Goal: Task Accomplishment & Management: Manage account settings

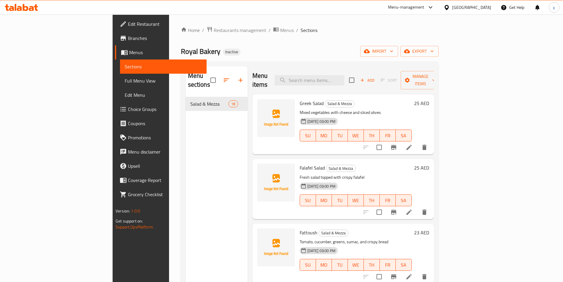
scroll to position [738, 0]
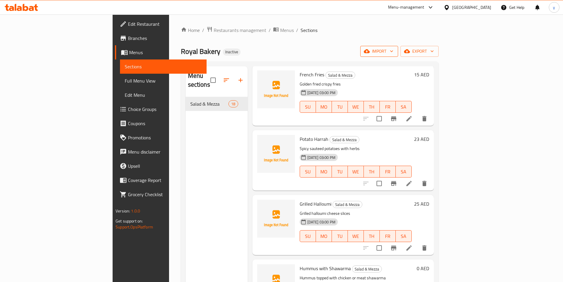
click at [393, 50] on span "import" at bounding box center [379, 51] width 28 height 7
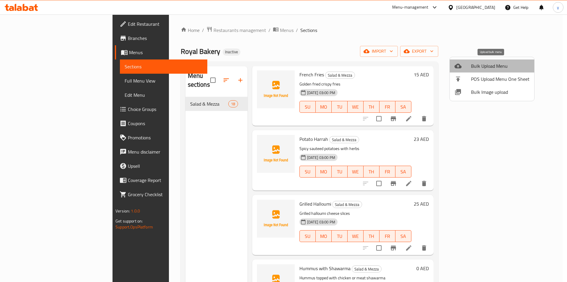
click at [507, 63] on span "Bulk Upload Menu" at bounding box center [500, 65] width 58 height 7
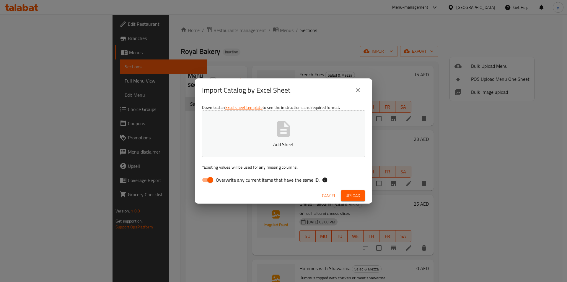
click at [327, 123] on button "Add Sheet" at bounding box center [283, 133] width 163 height 47
click at [209, 177] on input "Overwrite any current items that have the same ID." at bounding box center [210, 179] width 34 height 11
checkbox input "false"
click at [352, 192] on span "Upload" at bounding box center [353, 195] width 15 height 7
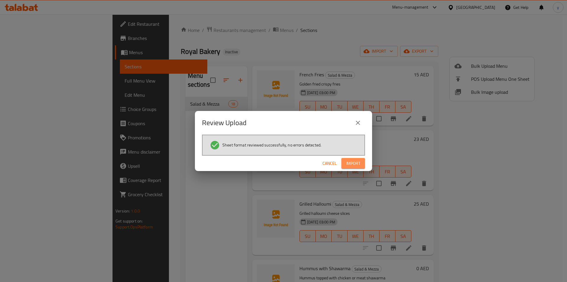
click at [352, 160] on span "Import" at bounding box center [353, 163] width 14 height 7
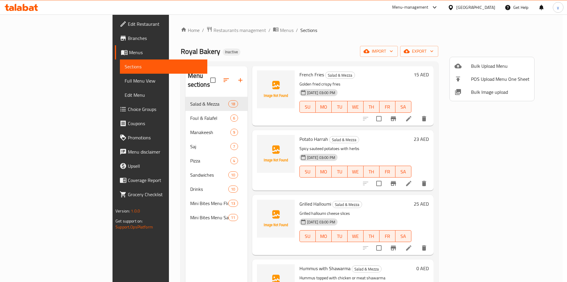
click at [170, 111] on div at bounding box center [283, 141] width 567 height 282
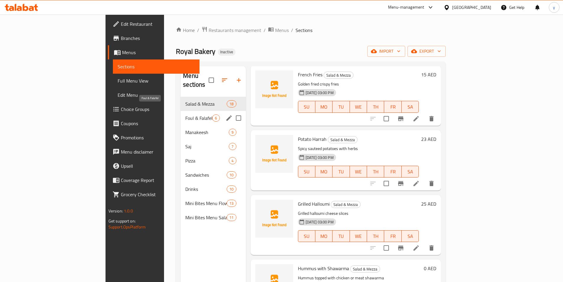
click at [185, 114] on span "Foul & Falafel" at bounding box center [198, 117] width 27 height 7
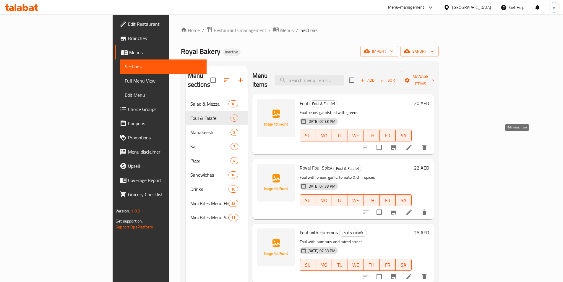
click at [412, 144] on icon at bounding box center [408, 147] width 7 height 7
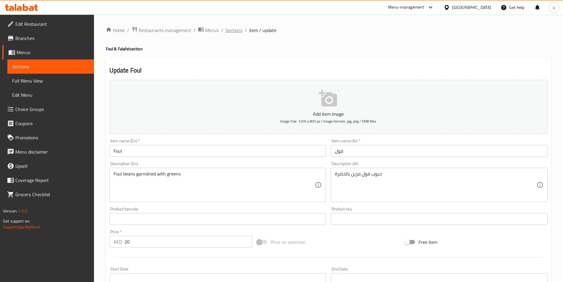
click at [235, 30] on span "Sections" at bounding box center [233, 30] width 17 height 7
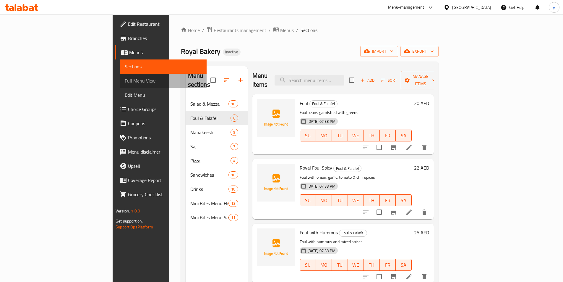
click at [125, 82] on span "Full Menu View" at bounding box center [163, 80] width 77 height 7
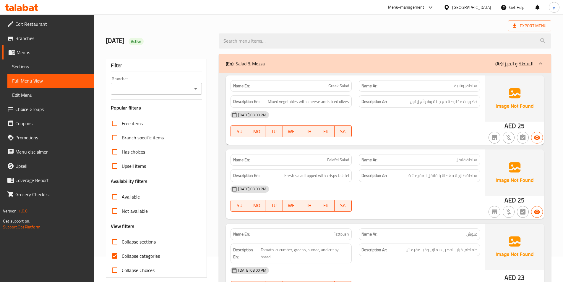
scroll to position [59, 0]
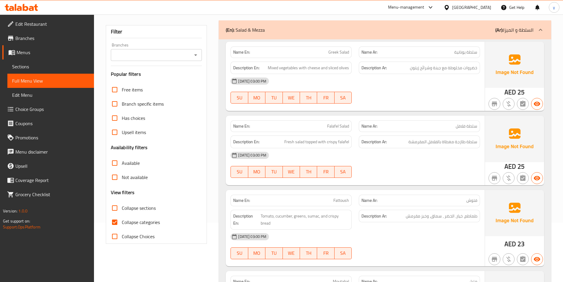
click at [129, 223] on span "Collapse categories" at bounding box center [141, 221] width 38 height 7
click at [122, 223] on input "Collapse categories" at bounding box center [115, 222] width 14 height 14
checkbox input "false"
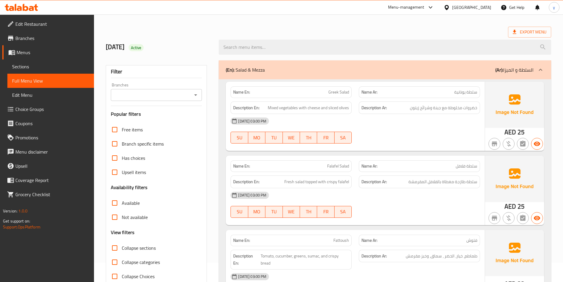
scroll to position [0, 0]
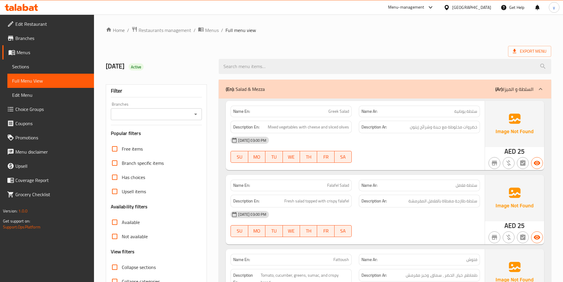
click at [243, 90] on p "(En): Salad & Mezza" at bounding box center [245, 88] width 39 height 7
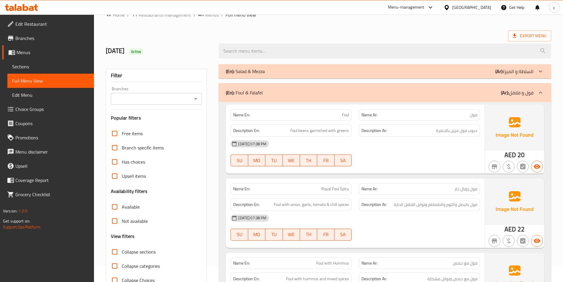
scroll to position [30, 0]
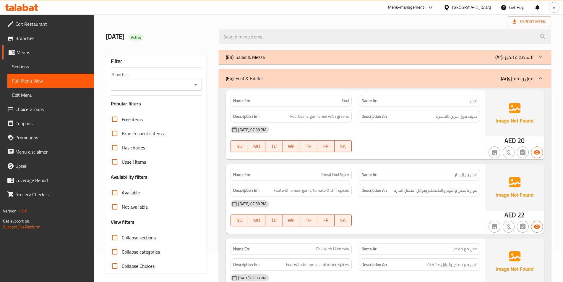
click at [455, 57] on div "(En): Salad & Mezza (Ar): السلطة و الميزا" at bounding box center [380, 56] width 308 height 7
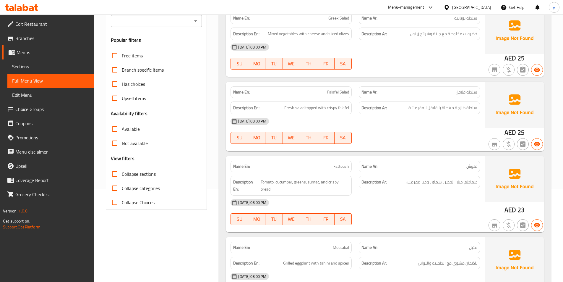
scroll to position [0, 0]
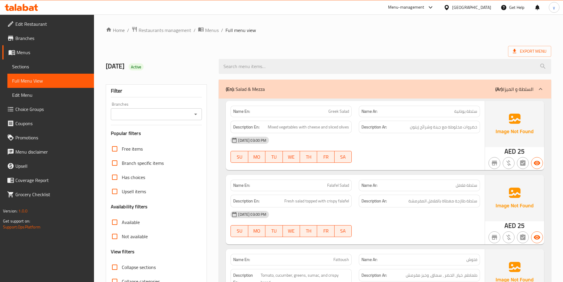
click at [498, 91] on b "(Ar):" at bounding box center [499, 88] width 8 height 9
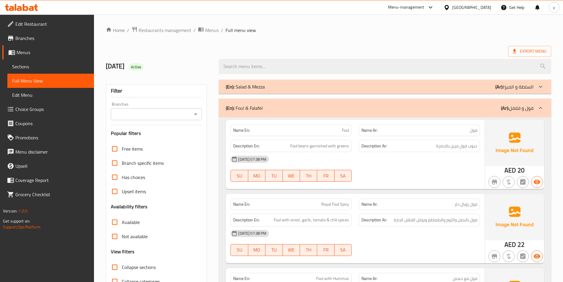
click at [538, 107] on icon at bounding box center [540, 107] width 7 height 7
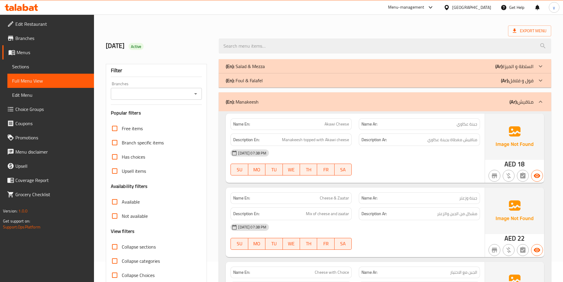
scroll to position [30, 0]
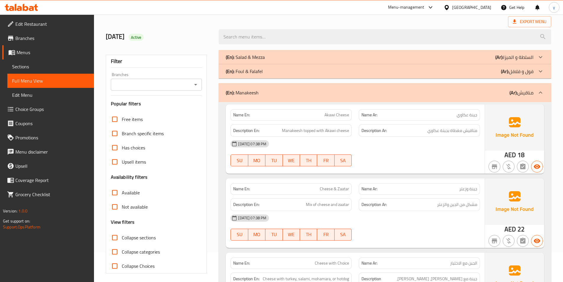
click at [291, 74] on div "(En): Foul & Falafel (Ar): فول و فلافل" at bounding box center [380, 71] width 308 height 7
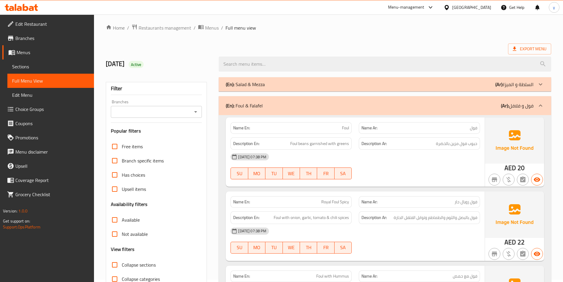
scroll to position [0, 0]
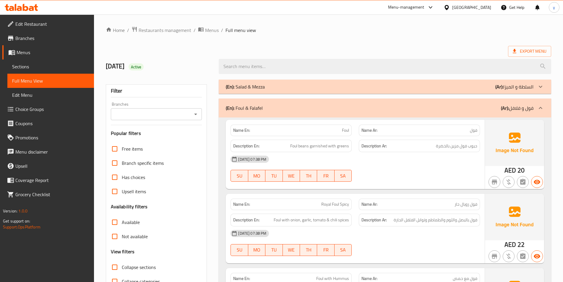
click at [322, 203] on span "Royal Foul Spicy" at bounding box center [335, 204] width 28 height 6
click at [331, 205] on span "Royal Foul Spicy" at bounding box center [335, 204] width 28 height 6
click at [331, 204] on span "Royal Foul Spicy" at bounding box center [335, 204] width 28 height 6
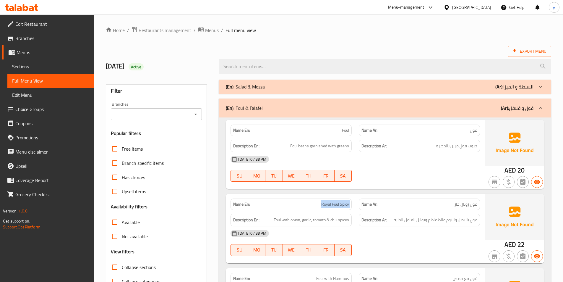
click at [331, 204] on span "Royal Foul Spicy" at bounding box center [335, 204] width 28 height 6
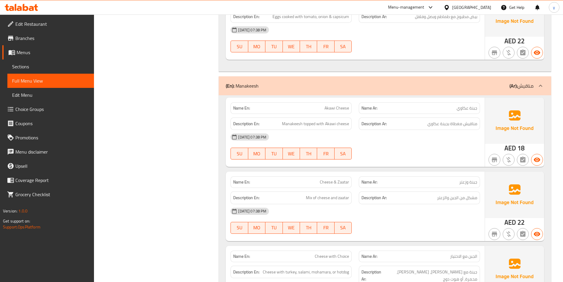
scroll to position [503, 0]
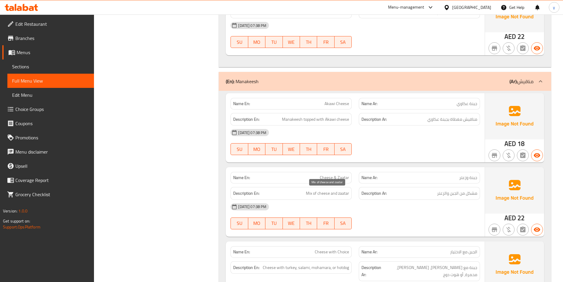
click at [331, 190] on span "Mix of cheese and zaatar" at bounding box center [327, 192] width 43 height 7
click at [331, 189] on span "Mix of cheese and zaatar" at bounding box center [327, 192] width 43 height 7
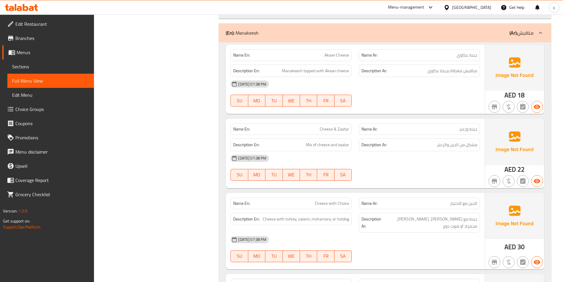
scroll to position [562, 0]
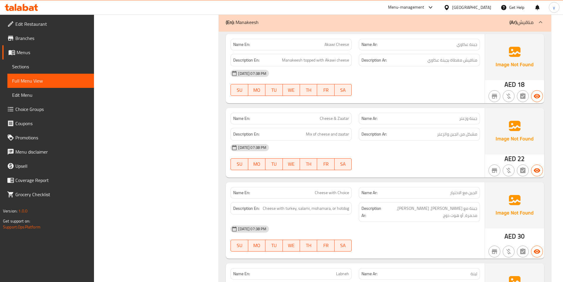
click at [463, 211] on span "جبنة مع [PERSON_NAME]، [PERSON_NAME]، محمرة، أو هوت دوج" at bounding box center [430, 211] width 94 height 14
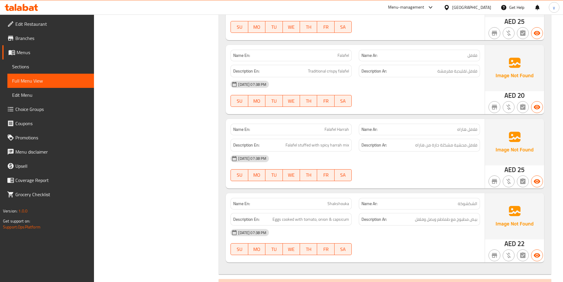
scroll to position [704, 0]
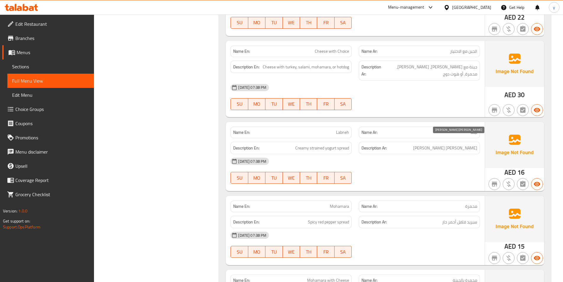
click at [447, 144] on span "سبريد الزبادي ستريند كريمي" at bounding box center [445, 147] width 64 height 7
click at [318, 144] on span "Creamy strained yogurt spread" at bounding box center [322, 147] width 54 height 7
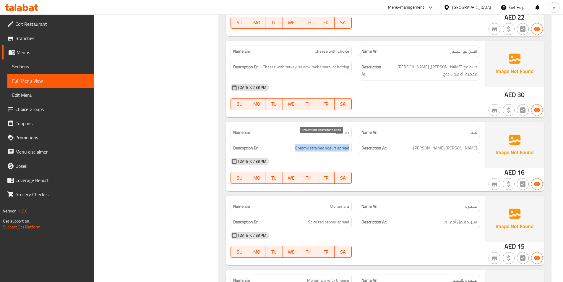
click at [318, 144] on span "Creamy strained yogurt spread" at bounding box center [322, 147] width 54 height 7
click at [317, 154] on div "[DATE] 07:38 PM" at bounding box center [355, 161] width 256 height 14
click at [316, 144] on span "Creamy strained yogurt spread" at bounding box center [322, 147] width 54 height 7
copy span "strained"
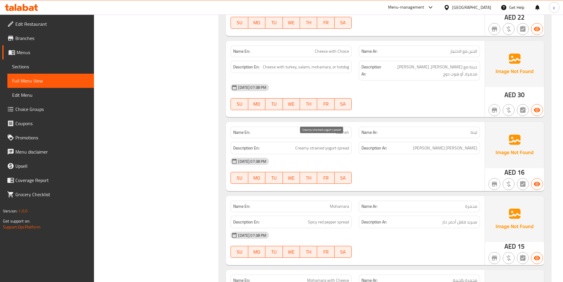
click at [330, 144] on span "Creamy strained yogurt spread" at bounding box center [322, 147] width 54 height 7
copy span "Creamy strained yogurt spread"
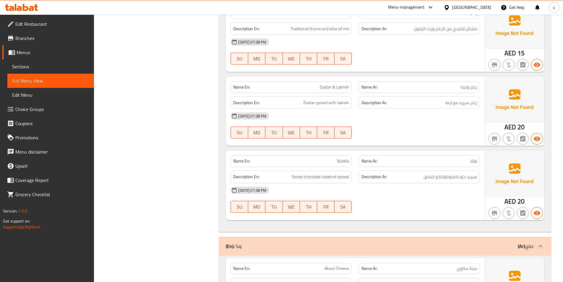
scroll to position [1117, 0]
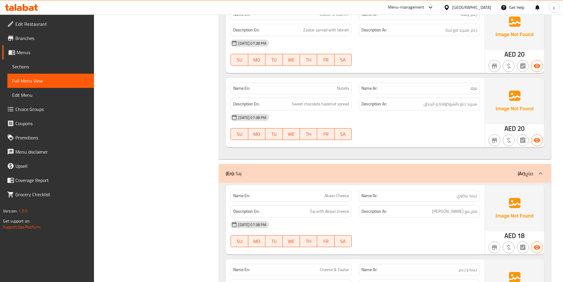
click at [332, 85] on p "Name En: Nutella" at bounding box center [291, 88] width 116 height 6
copy span "Nutella"
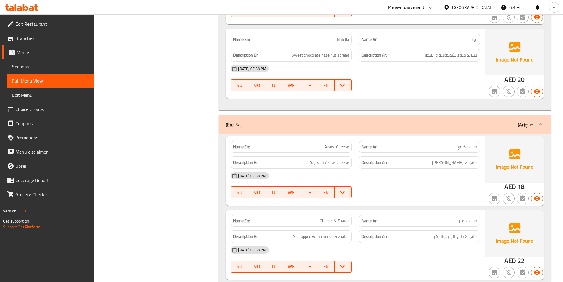
scroll to position [1176, 0]
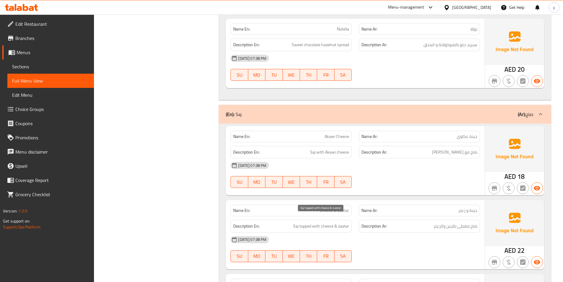
click at [312, 222] on span "Saj topped with cheese & zaatar" at bounding box center [321, 225] width 56 height 7
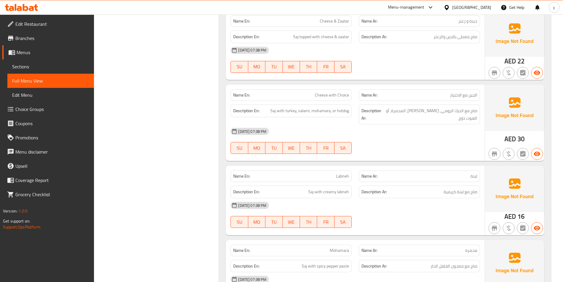
scroll to position [1413, 0]
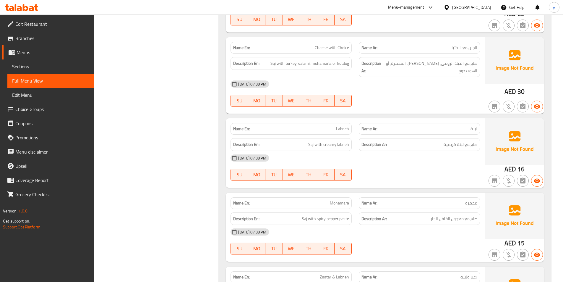
click at [460, 126] on p "Name Ar: لبنة" at bounding box center [419, 129] width 116 height 6
click at [469, 126] on p "Name Ar: لبنة" at bounding box center [419, 129] width 116 height 6
click at [471, 126] on span "لبنة" at bounding box center [473, 129] width 7 height 6
click at [472, 126] on span "لبنة" at bounding box center [473, 129] width 7 height 6
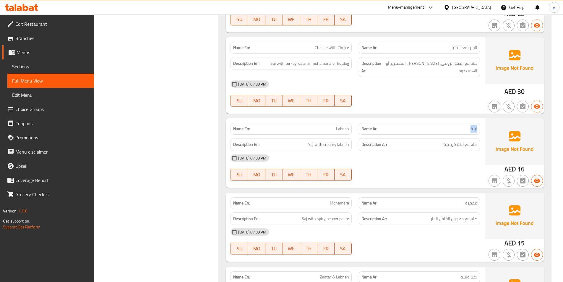
click at [472, 126] on span "لبنة" at bounding box center [473, 129] width 7 height 6
click at [341, 126] on span "Labneh" at bounding box center [342, 129] width 13 height 6
copy span "Labneh"
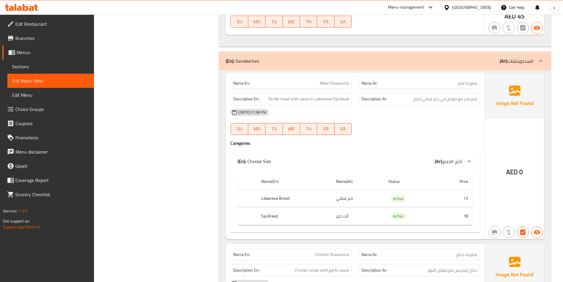
scroll to position [2121, 0]
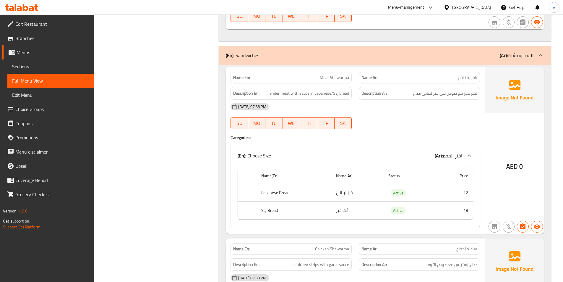
click at [337, 74] on span "Meat Shawarma" at bounding box center [334, 77] width 29 height 6
copy span "Meat Shawarma"
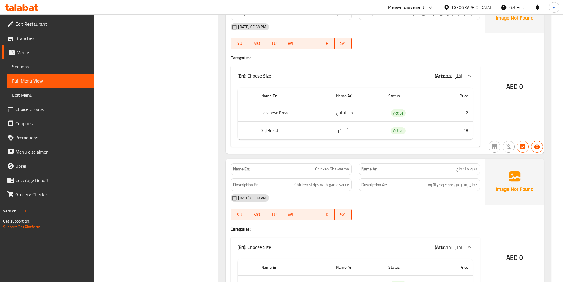
scroll to position [2240, 0]
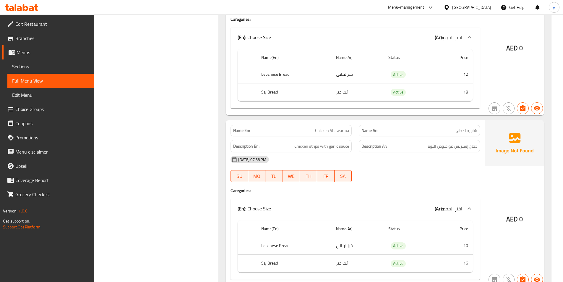
click at [331, 127] on span "Chicken Shawarma" at bounding box center [332, 130] width 34 height 6
copy span "Chicken Shawarma"
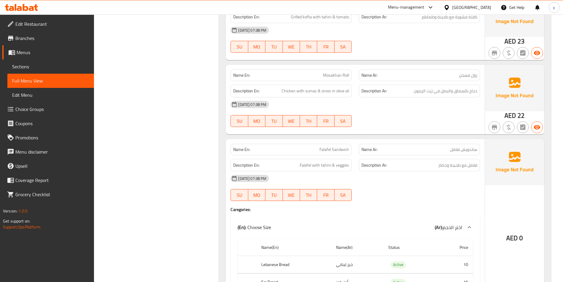
scroll to position [2890, 0]
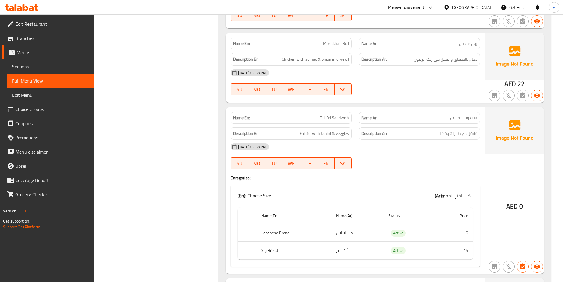
click at [328, 115] on span "Falafel Sandwich" at bounding box center [334, 118] width 30 height 6
copy span "Falafel Sandwich"
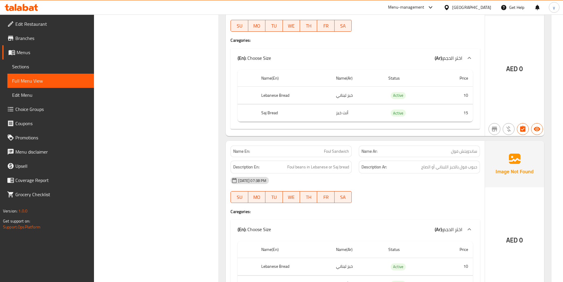
scroll to position [3067, 0]
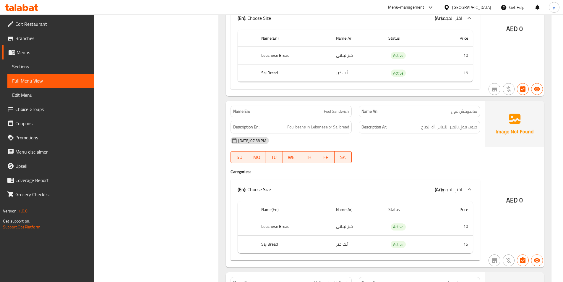
click at [330, 108] on span "Foul Sandwich" at bounding box center [336, 111] width 25 height 6
copy span "Foul Sandwich"
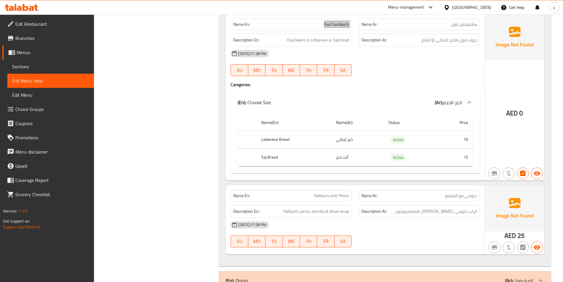
scroll to position [3156, 0]
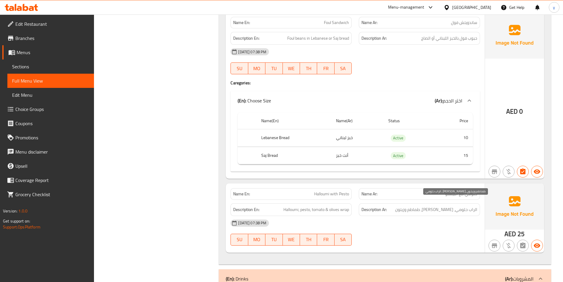
click at [423, 206] on span "الراب حلومي، بيستو، طماطم وزيتون" at bounding box center [436, 209] width 82 height 7
click at [332, 206] on span "Halloumi, pesto, tomato & olives wrap" at bounding box center [316, 209] width 66 height 7
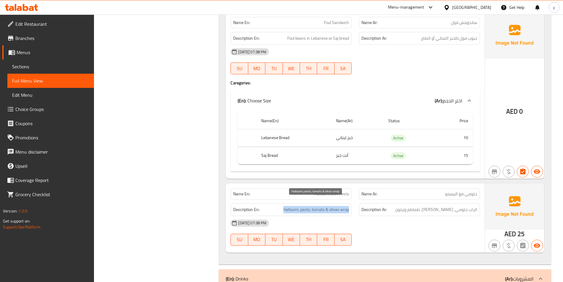
click at [332, 206] on span "Halloumi, pesto, tomato & olives wrap" at bounding box center [316, 209] width 66 height 7
copy span "Halloumi, pesto, tomato & olives wrap"
click at [337, 191] on span "Halloumi with Pesto" at bounding box center [331, 194] width 35 height 6
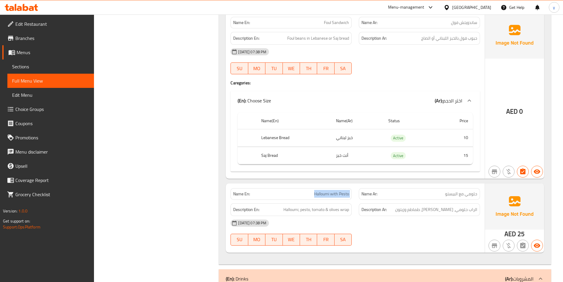
copy span "Halloumi with Pesto"
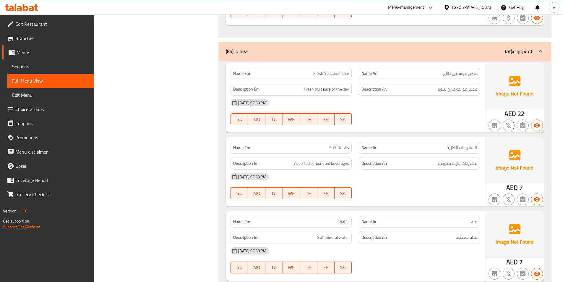
scroll to position [3397, 0]
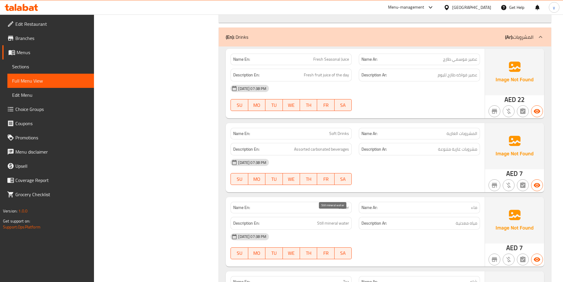
click at [321, 219] on span "Still mineral water" at bounding box center [333, 222] width 32 height 7
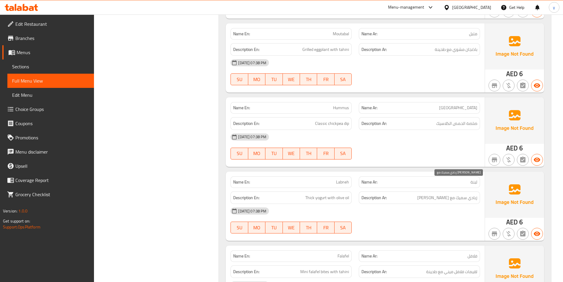
scroll to position [4290, 0]
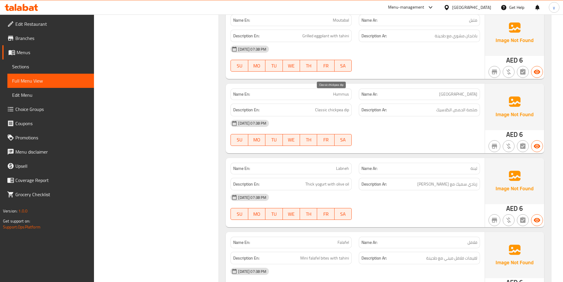
click at [345, 106] on span "Classic chickpea dip" at bounding box center [332, 109] width 34 height 7
click at [346, 106] on span "Classic chickpea dip" at bounding box center [332, 109] width 34 height 7
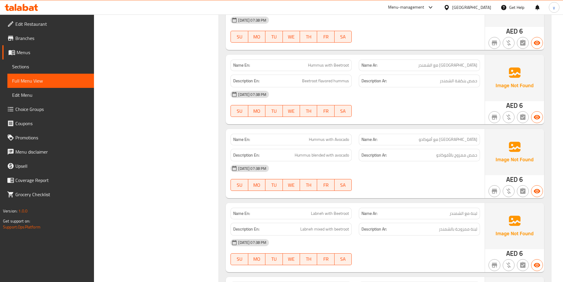
click at [320, 136] on span "Hummus with Avocado" at bounding box center [329, 139] width 40 height 6
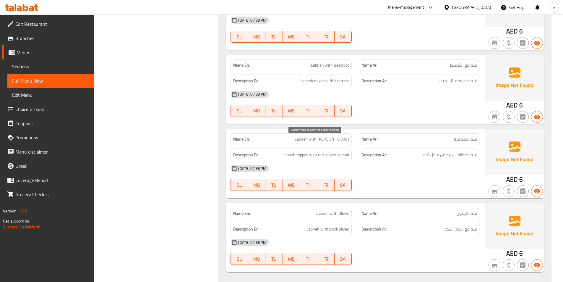
click at [339, 151] on span "Labneh topped with red pepper spread" at bounding box center [315, 154] width 66 height 7
click at [319, 136] on span "Labneh with [PERSON_NAME]" at bounding box center [322, 139] width 54 height 6
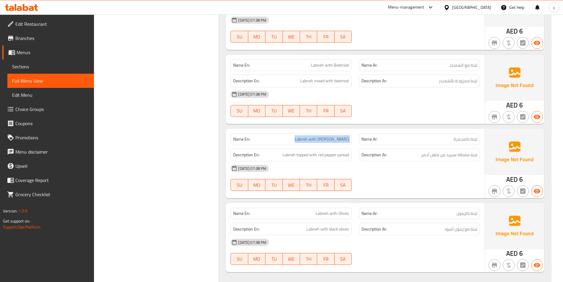
click at [319, 136] on span "Labneh with [PERSON_NAME]" at bounding box center [322, 139] width 54 height 6
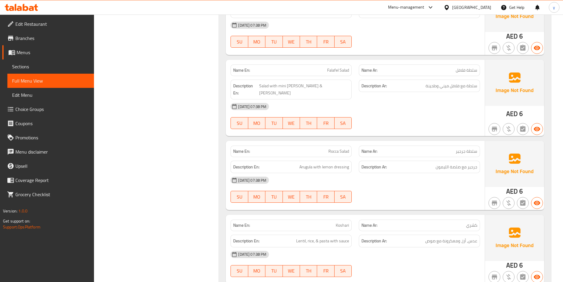
scroll to position [5757, 0]
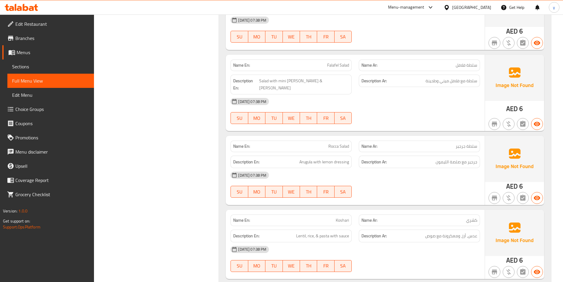
click at [427, 242] on div "09-10-2025 07:38 PM SU MO TU WE TH FR SA" at bounding box center [355, 258] width 256 height 33
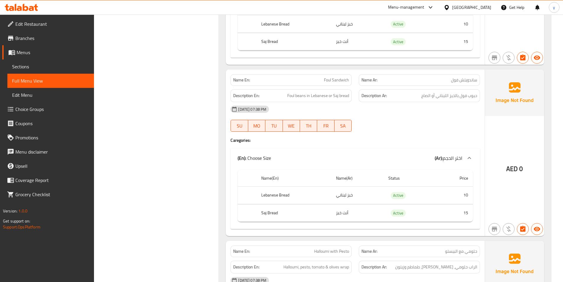
scroll to position [3069, 0]
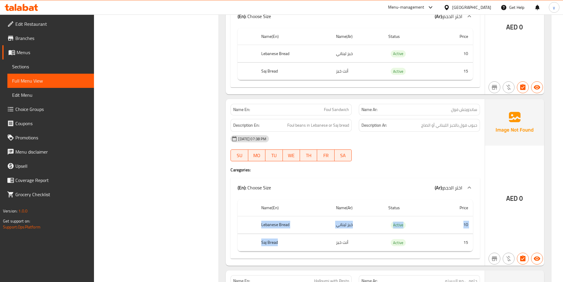
drag, startPoint x: 259, startPoint y: 215, endPoint x: 288, endPoint y: 230, distance: 32.7
click at [288, 230] on tbody "Lebanese Bread خبز لبناني Active 10 Saj Bread أنت خبز Active 15" at bounding box center [354, 233] width 235 height 35
click at [294, 216] on th "Lebanese Bread" at bounding box center [293, 224] width 75 height 17
click at [44, 106] on span "Choice Groups" at bounding box center [52, 108] width 74 height 7
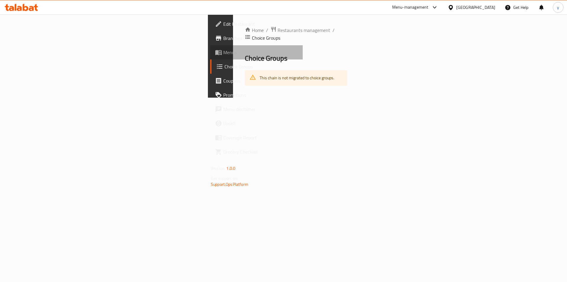
click at [210, 57] on link "Menus" at bounding box center [256, 52] width 92 height 14
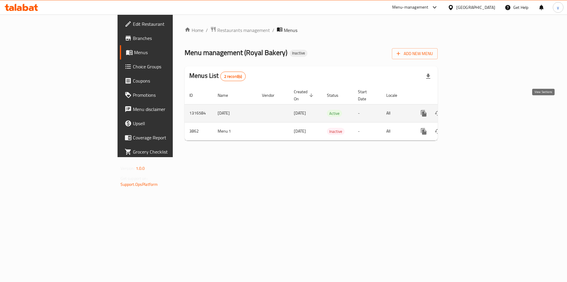
click at [474, 106] on link "enhanced table" at bounding box center [466, 113] width 14 height 14
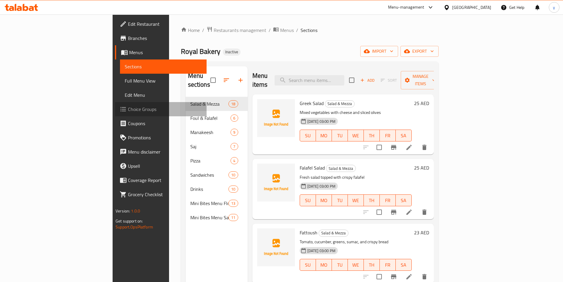
click at [128, 112] on span "Choice Groups" at bounding box center [165, 108] width 74 height 7
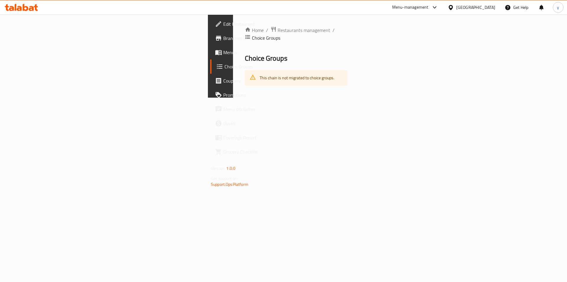
drag, startPoint x: 141, startPoint y: 83, endPoint x: 137, endPoint y: 77, distance: 7.9
click at [233, 77] on div "Home / Restaurants management / Choice Groups Choice Groups This chain is not m…" at bounding box center [296, 55] width 126 height 83
click at [260, 74] on div "This chain is not migrated to choice groups." at bounding box center [297, 78] width 75 height 12
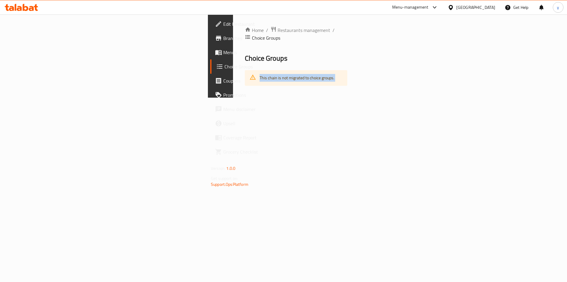
drag, startPoint x: 163, startPoint y: 107, endPoint x: 164, endPoint y: 118, distance: 10.7
click at [233, 97] on div "Home / Restaurants management / Choice Groups Choice Groups This chain is not m…" at bounding box center [296, 55] width 126 height 83
click at [233, 84] on div "Home / Restaurants management / Choice Groups Choice Groups This chain is not m…" at bounding box center [296, 55] width 126 height 83
drag, startPoint x: 154, startPoint y: 115, endPoint x: 130, endPoint y: 103, distance: 27.1
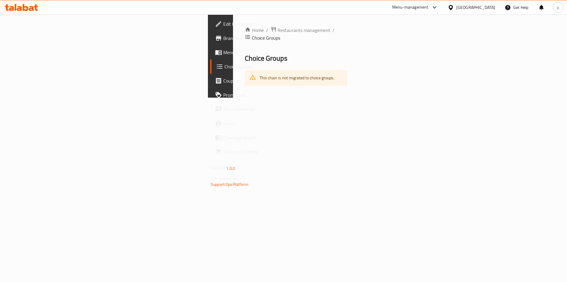
click at [233, 97] on div "Home / Restaurants management / Choice Groups Choice Groups This chain is not m…" at bounding box center [296, 55] width 126 height 83
click at [215, 52] on span at bounding box center [219, 52] width 8 height 7
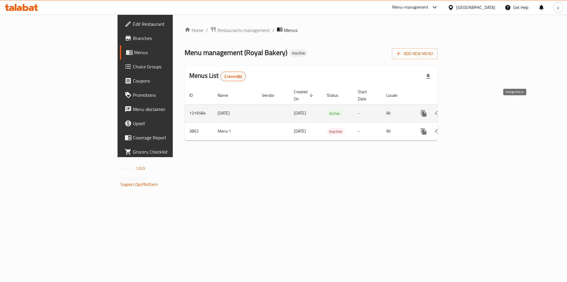
click at [442, 110] on icon "enhanced table" at bounding box center [438, 113] width 7 height 7
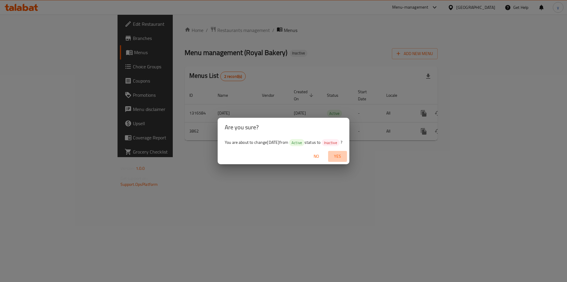
click at [344, 156] on span "Yes" at bounding box center [338, 155] width 14 height 7
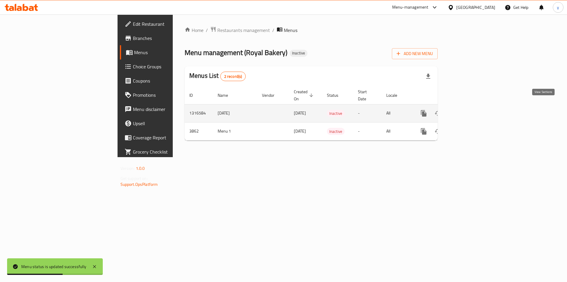
click at [470, 110] on icon "enhanced table" at bounding box center [466, 113] width 7 height 7
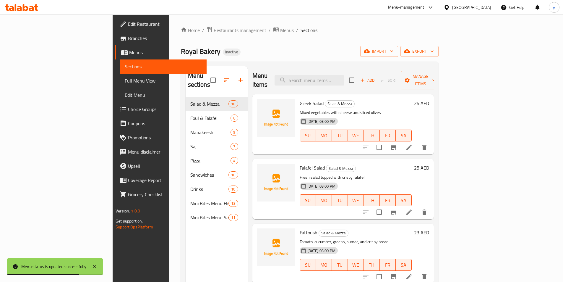
click at [128, 111] on span "Choice Groups" at bounding box center [165, 108] width 74 height 7
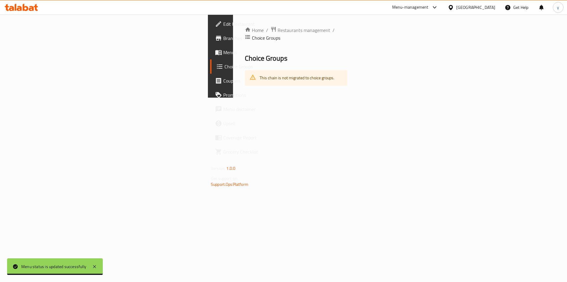
click at [223, 51] on span "Menus" at bounding box center [260, 52] width 75 height 7
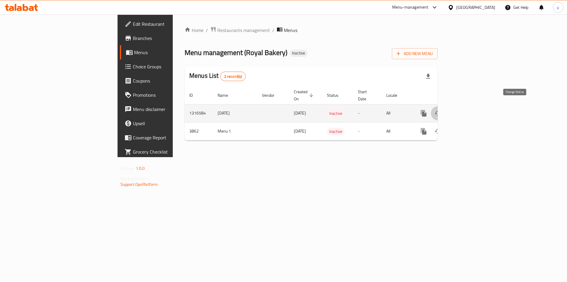
click at [441, 111] on icon "enhanced table" at bounding box center [438, 113] width 6 height 5
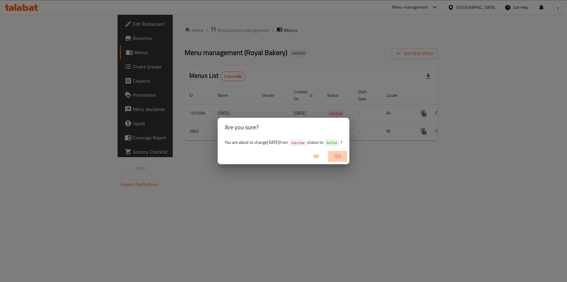
click at [345, 154] on span "Yes" at bounding box center [338, 155] width 14 height 7
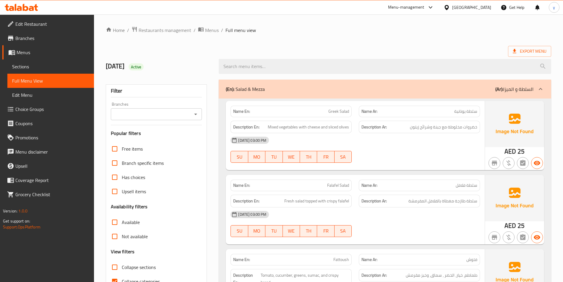
click at [37, 66] on span "Sections" at bounding box center [50, 66] width 77 height 7
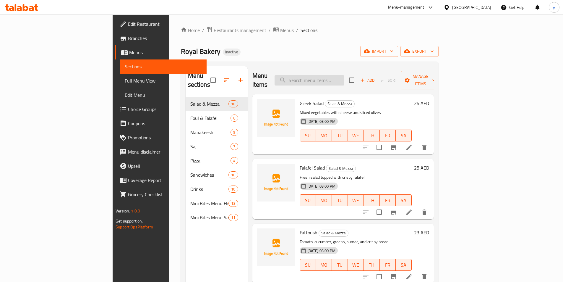
click at [338, 76] on input "search" at bounding box center [309, 80] width 70 height 10
paste input "Halloumi with Pesto"
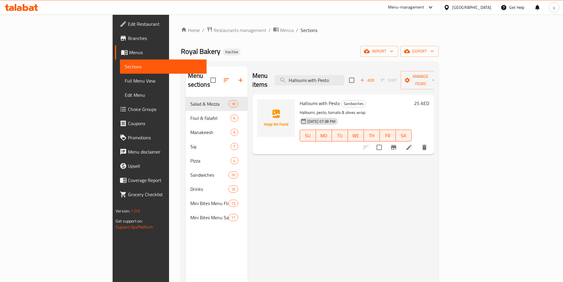
type input "Halloumi with Pesto"
click at [411, 144] on icon at bounding box center [408, 146] width 5 height 5
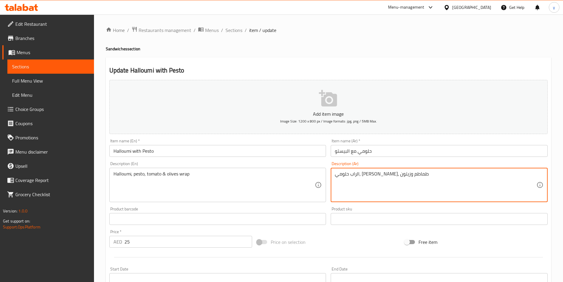
drag, startPoint x: 395, startPoint y: 172, endPoint x: 409, endPoint y: 177, distance: 14.9
click at [409, 177] on textarea "الراب حلومي، بيستو، طماطم وزيتون" at bounding box center [435, 185] width 201 height 28
click at [410, 177] on textarea "الراب حلومي، بيستو، طماطم وزيتون" at bounding box center [435, 185] width 201 height 28
click at [409, 177] on textarea "الراب حلومي، بيستو، طماطم وزيتون" at bounding box center [435, 185] width 201 height 28
drag, startPoint x: 394, startPoint y: 172, endPoint x: 398, endPoint y: 173, distance: 4.5
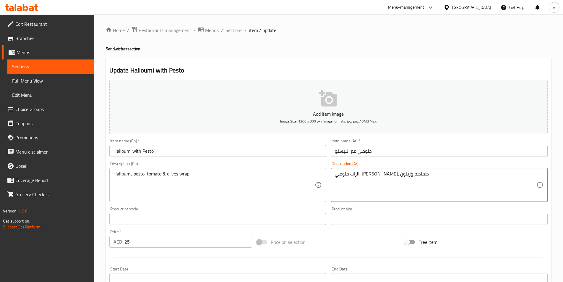
click at [396, 173] on textarea "الراب حلومي، بيستو، طماطم وزيتون" at bounding box center [435, 185] width 201 height 28
click at [400, 174] on textarea "الراب حلومي، بيستو، طماطم وزيتون" at bounding box center [435, 185] width 201 height 28
click at [472, 177] on textarea "حلومي، بيستو، طماطم وزيتون" at bounding box center [435, 185] width 201 height 28
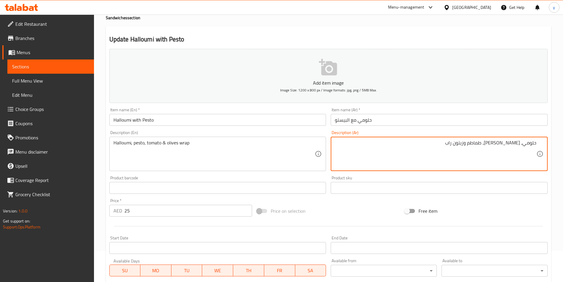
scroll to position [131, 0]
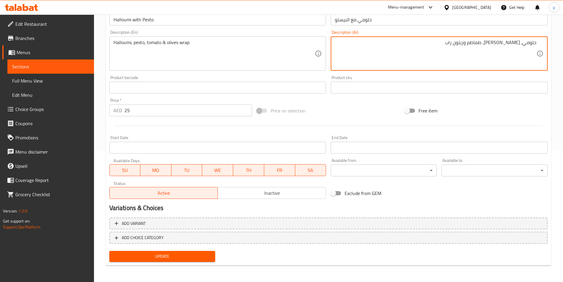
type textarea "حلومي، [PERSON_NAME]، طماطم وزيتون راب"
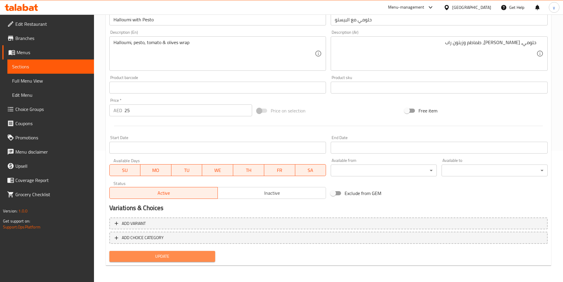
click at [199, 256] on span "Update" at bounding box center [162, 255] width 97 height 7
click at [184, 256] on span "Update" at bounding box center [162, 255] width 97 height 7
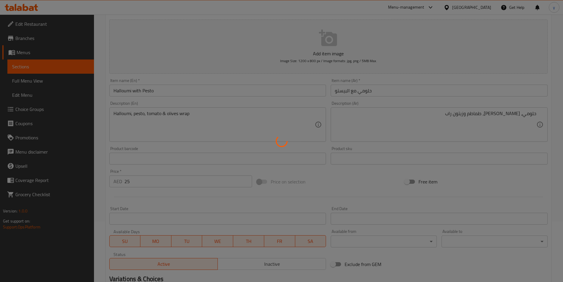
scroll to position [0, 0]
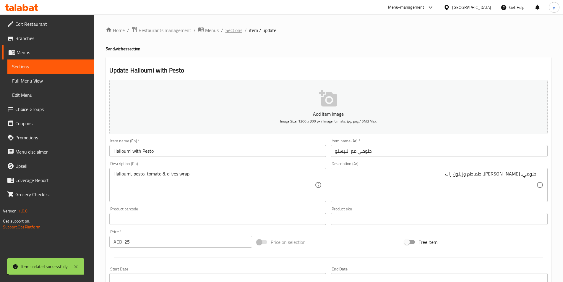
click at [228, 32] on span "Sections" at bounding box center [233, 30] width 17 height 7
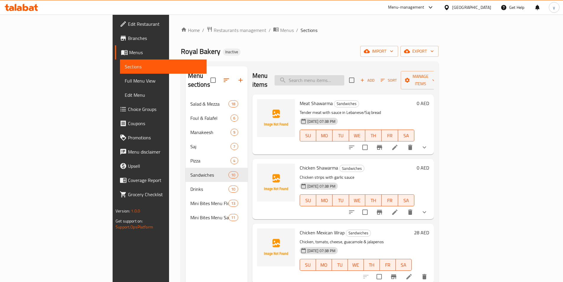
click at [335, 76] on input "search" at bounding box center [309, 80] width 70 height 10
paste input "Royal Foul Spicy"
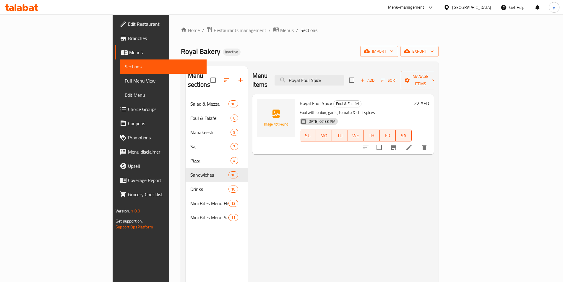
type input "Royal Foul Spicy"
click at [411, 144] on icon at bounding box center [408, 146] width 5 height 5
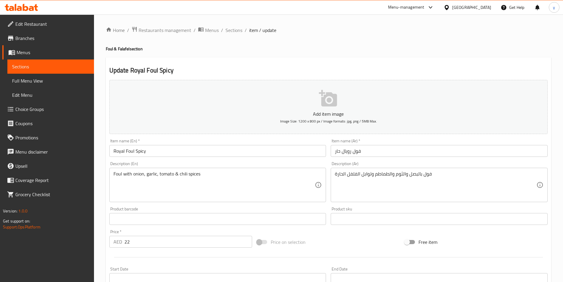
click at [334, 176] on div "فول بالبصل والثوم والطماطم وتوابل الفلفل الحارة Description (Ar)" at bounding box center [439, 184] width 217 height 34
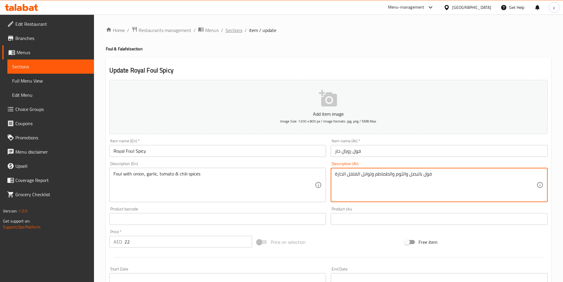
click at [237, 29] on span "Sections" at bounding box center [233, 30] width 17 height 7
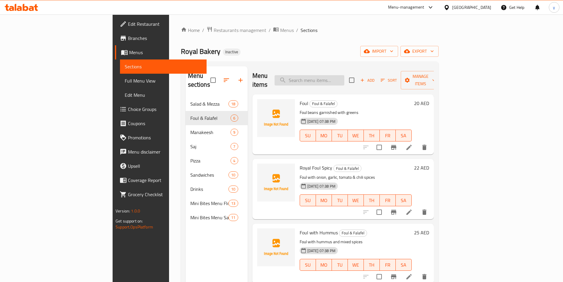
click at [344, 78] on input "search" at bounding box center [309, 80] width 70 height 10
paste input "Creamy strained yogurt spread"
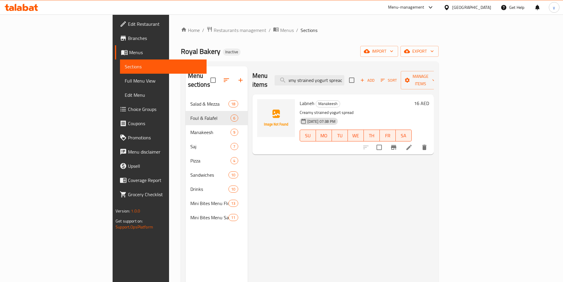
type input "Creamy strained yogurt spread"
click at [412, 144] on icon at bounding box center [408, 147] width 7 height 7
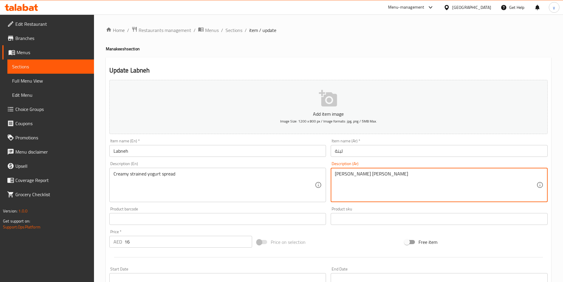
drag, startPoint x: 351, startPoint y: 177, endPoint x: 363, endPoint y: 179, distance: 12.1
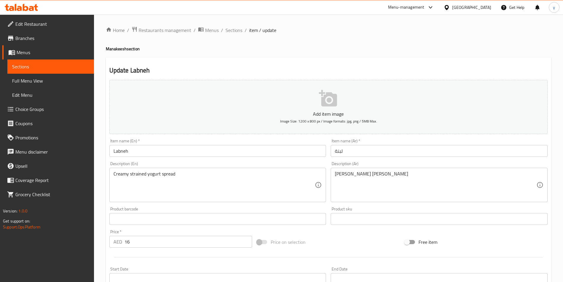
click at [357, 175] on textarea "سبريد الزبادي ستريند كريمي" at bounding box center [435, 185] width 201 height 28
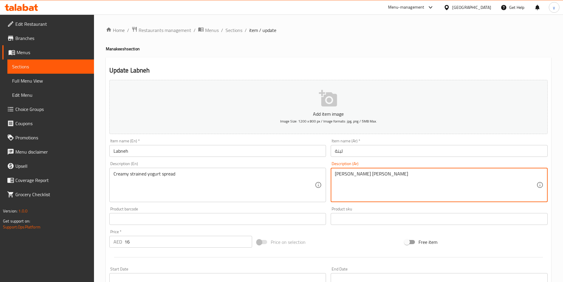
click at [357, 175] on textarea "سبريد الزبادي ستريند كريمي" at bounding box center [435, 185] width 201 height 28
paste textarea "لمصفي"
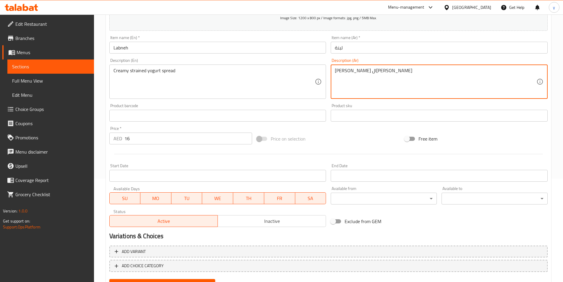
scroll to position [131, 0]
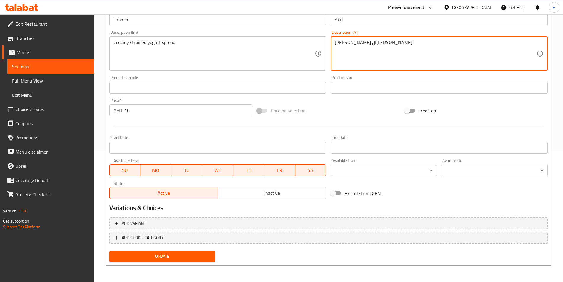
type textarea "[PERSON_NAME] ال[PERSON_NAME]"
click at [200, 255] on span "Update" at bounding box center [162, 255] width 97 height 7
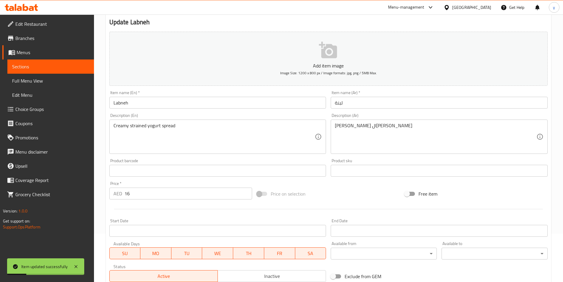
scroll to position [0, 0]
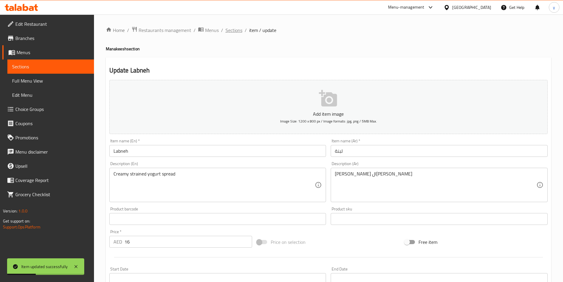
click at [228, 31] on span "Sections" at bounding box center [233, 30] width 17 height 7
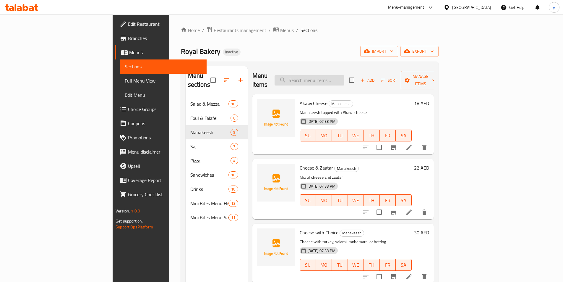
click at [344, 77] on input "search" at bounding box center [309, 80] width 70 height 10
paste input "Sweet chocolate hazelnut spread"
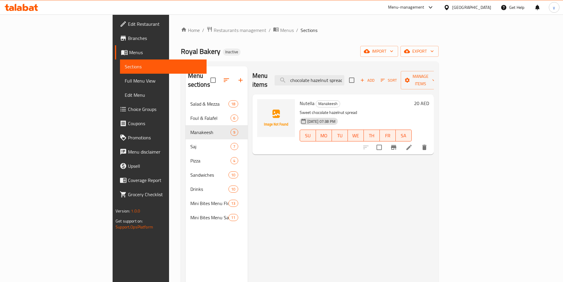
type input "Sweet chocolate hazelnut spread"
click at [412, 144] on icon at bounding box center [408, 147] width 7 height 7
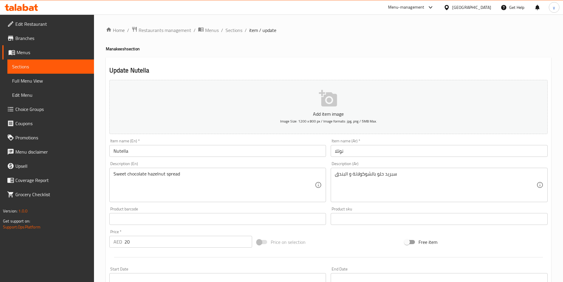
click at [339, 153] on input "نوتلا" at bounding box center [439, 151] width 217 height 12
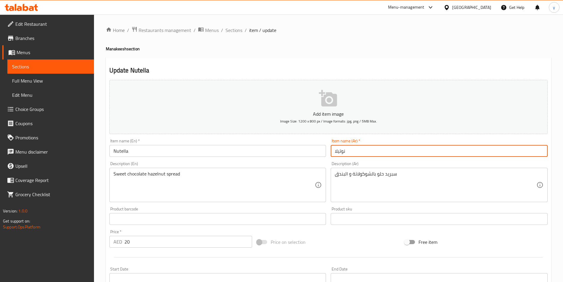
type input "نوتيلا"
click at [200, 159] on div "Item name (En)   * Nutella Item name (En) *" at bounding box center [218, 147] width 222 height 23
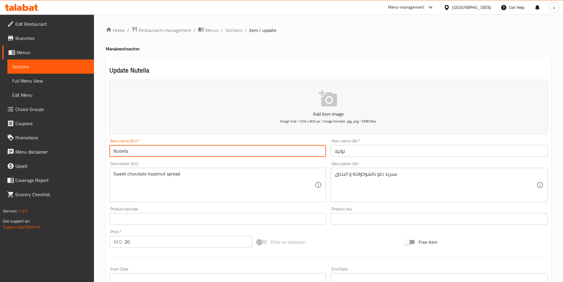
click at [202, 156] on input "Nutella" at bounding box center [217, 151] width 217 height 12
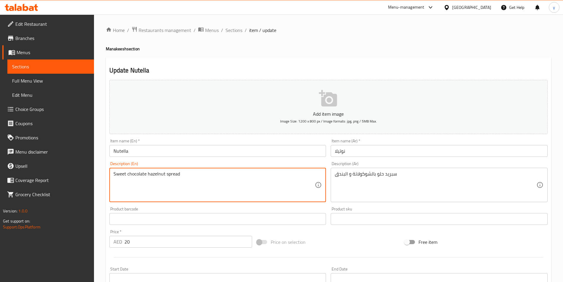
click at [168, 178] on textarea "Sweet chocolate hazelnut spread" at bounding box center [213, 185] width 201 height 28
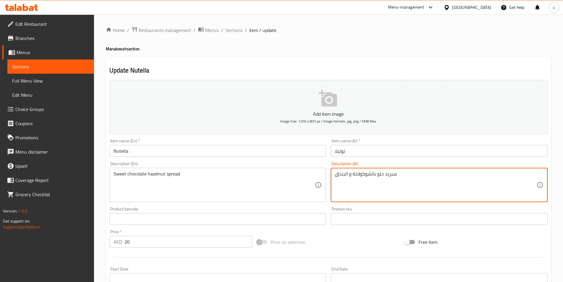
drag, startPoint x: 375, startPoint y: 174, endPoint x: 382, endPoint y: 176, distance: 7.0
click at [352, 175] on textarea "سبريد بالشوكولاتة و البندق" at bounding box center [435, 185] width 201 height 28
click at [374, 177] on textarea "سبريد بالشوكولاتة و البندق" at bounding box center [435, 185] width 201 height 28
type textarea "سبريد شوكولاتة حلوة بالبندق"
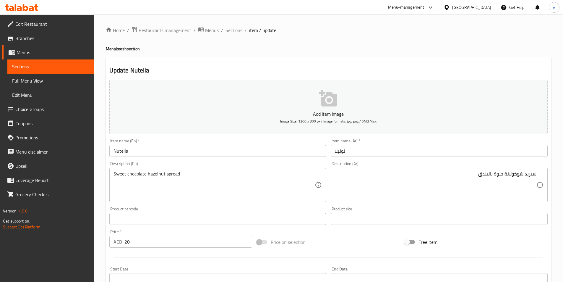
click at [156, 151] on input "Nutella" at bounding box center [217, 151] width 217 height 12
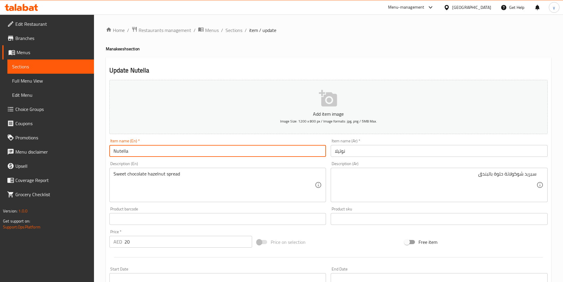
click at [156, 151] on input "Nutella" at bounding box center [217, 151] width 217 height 12
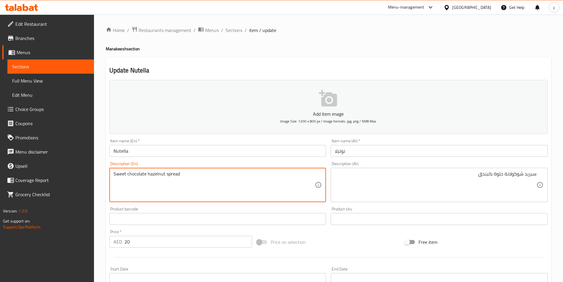
click at [225, 176] on textarea "Sweet chocolate hazelnut spread" at bounding box center [213, 185] width 201 height 28
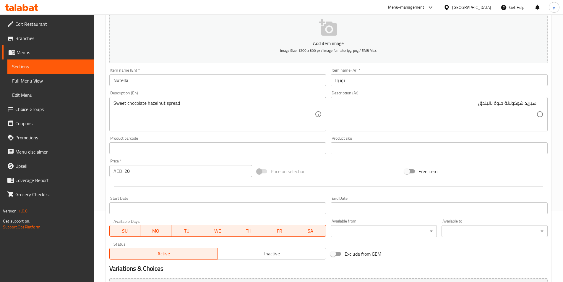
scroll to position [131, 0]
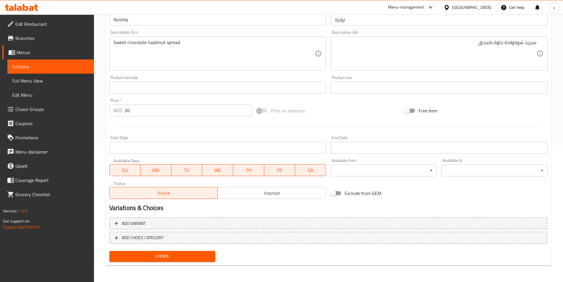
click at [181, 256] on span "Update" at bounding box center [162, 255] width 97 height 7
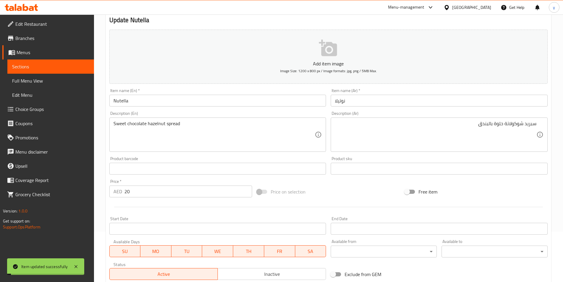
scroll to position [0, 0]
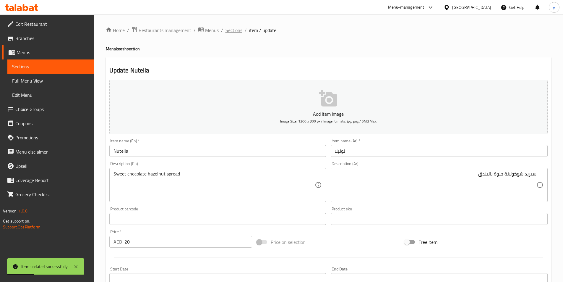
click at [238, 29] on span "Sections" at bounding box center [233, 30] width 17 height 7
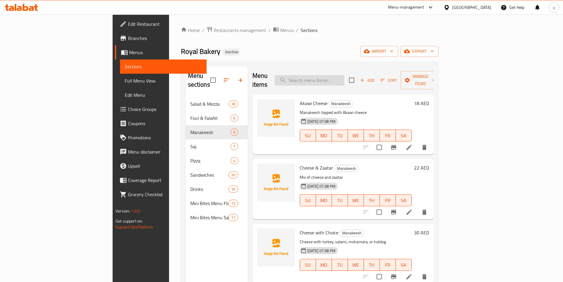
click at [344, 75] on input "search" at bounding box center [309, 80] width 70 height 10
paste input "Labneh"
type input "Labneh"
click at [412, 144] on icon at bounding box center [408, 147] width 7 height 7
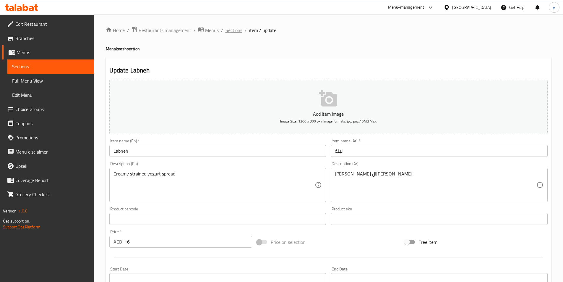
click at [240, 30] on span "Sections" at bounding box center [233, 30] width 17 height 7
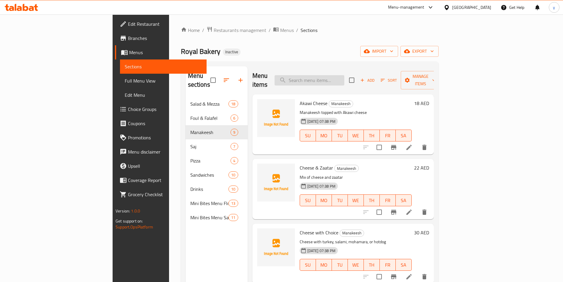
click at [344, 75] on input "search" at bounding box center [309, 80] width 70 height 10
paste input "Chicken Shawarma"
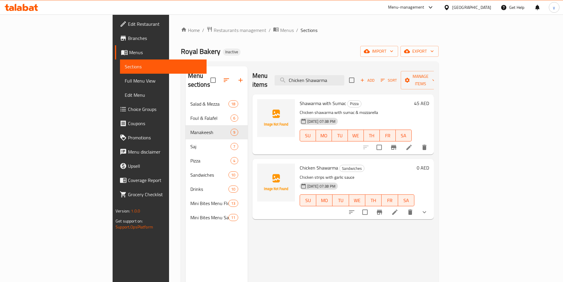
type input "Chicken Shawarma"
click at [398, 208] on icon at bounding box center [394, 211] width 7 height 7
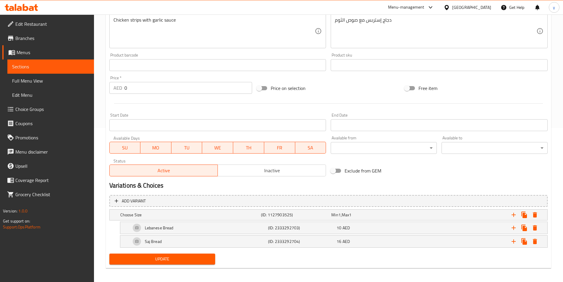
scroll to position [156, 0]
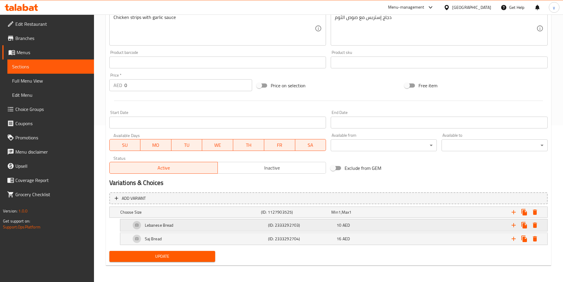
click at [177, 226] on div "Lebanese Bread" at bounding box center [198, 225] width 137 height 14
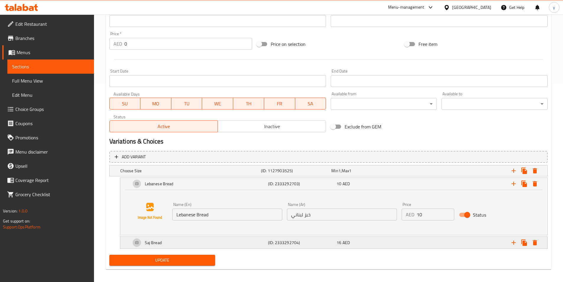
scroll to position [201, 0]
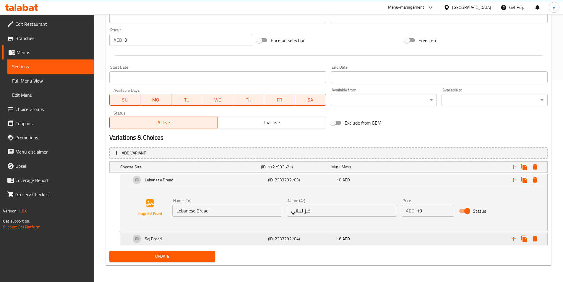
click at [256, 239] on div "Saj Bread" at bounding box center [198, 238] width 137 height 14
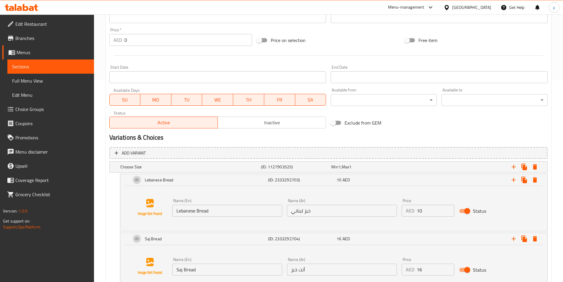
scroll to position [231, 0]
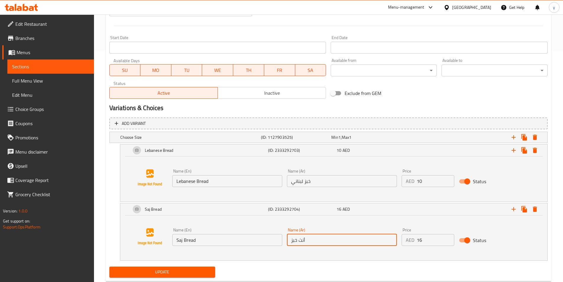
drag, startPoint x: 290, startPoint y: 239, endPoint x: 305, endPoint y: 241, distance: 14.4
click at [305, 241] on input "أنت خبز" at bounding box center [342, 240] width 110 height 12
type input "خبز صاج"
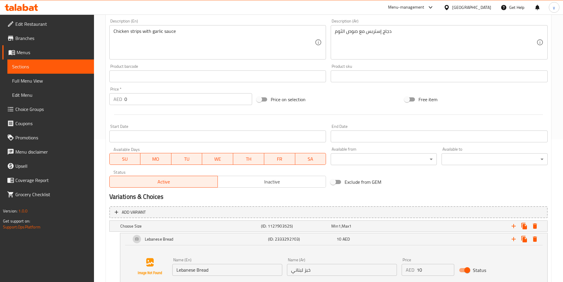
scroll to position [24, 0]
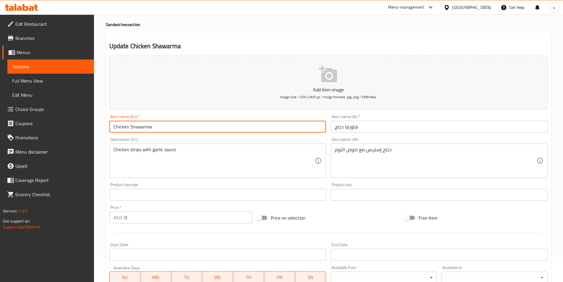
click at [155, 128] on input "Chicken Shawarma" at bounding box center [217, 127] width 217 height 12
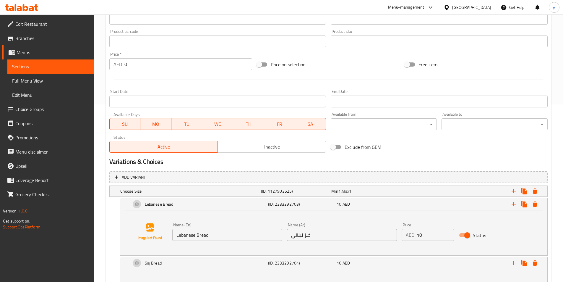
scroll to position [231, 0]
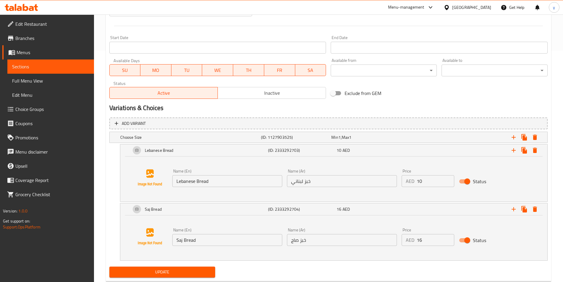
click at [231, 185] on input "Lebanese Bread" at bounding box center [227, 181] width 110 height 12
type input "ة"
type input "Medium"
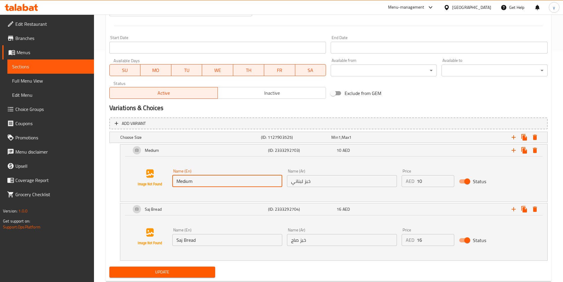
click at [337, 183] on input "خبز لبناني" at bounding box center [342, 181] width 110 height 12
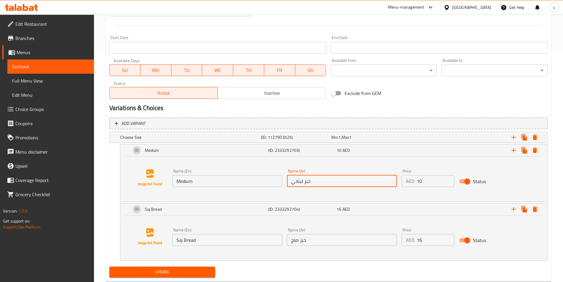
click at [337, 183] on input "خبز لبناني" at bounding box center [342, 181] width 110 height 12
type input "وسط"
click at [239, 237] on input "Saj Bread" at bounding box center [227, 240] width 110 height 12
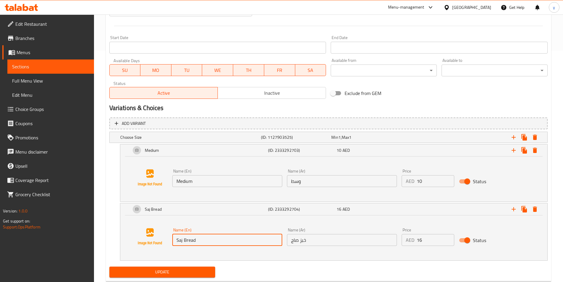
click at [239, 237] on input "Saj Bread" at bounding box center [227, 240] width 110 height 12
type input "م"
type input "Large"
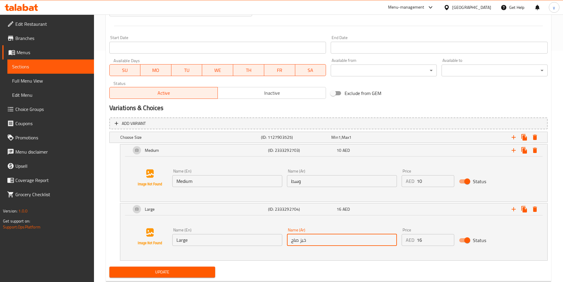
click at [318, 241] on input "خبز صاج" at bounding box center [342, 240] width 110 height 12
type input ";"
type input "كبير"
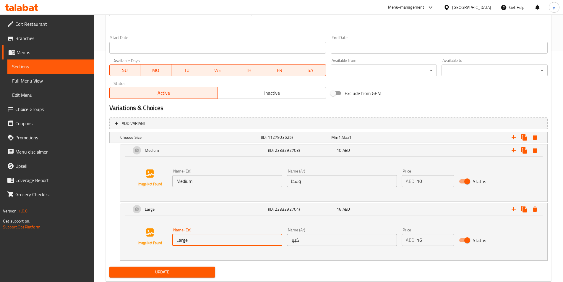
click at [224, 239] on input "Large" at bounding box center [227, 240] width 110 height 12
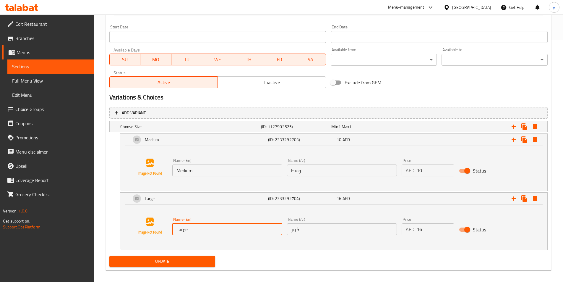
scroll to position [247, 0]
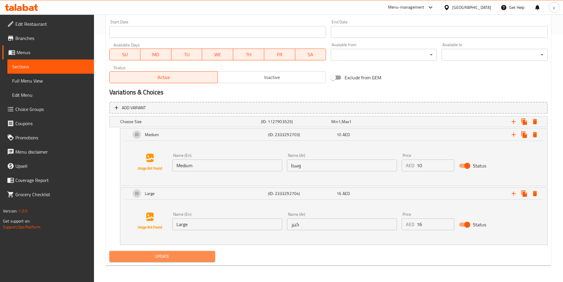
click at [198, 257] on span "Update" at bounding box center [162, 255] width 97 height 7
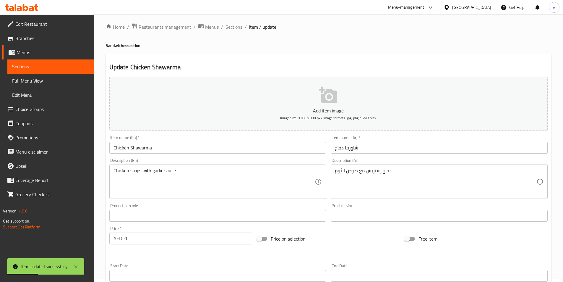
scroll to position [0, 0]
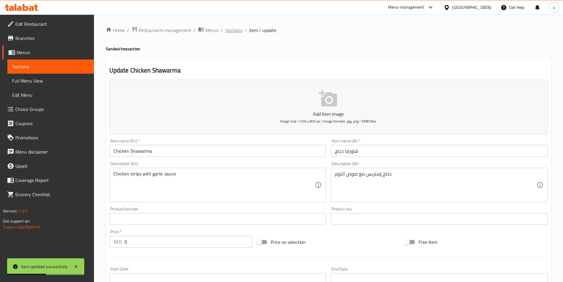
click at [235, 32] on span "Sections" at bounding box center [233, 30] width 17 height 7
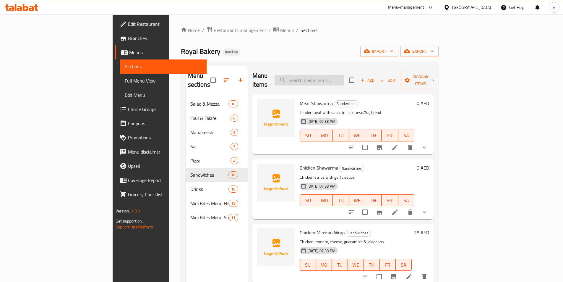
click at [344, 78] on input "search" at bounding box center [309, 80] width 70 height 10
paste input "Meat Shawarma"
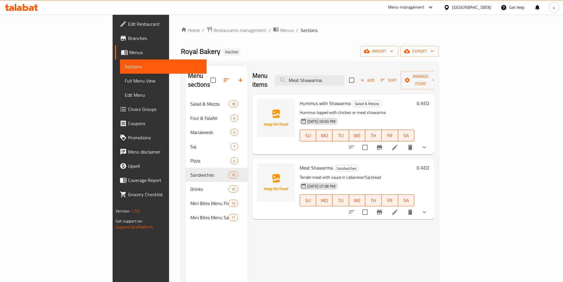
type input "Meat Shawarma"
click at [428, 144] on icon "show more" at bounding box center [424, 147] width 7 height 7
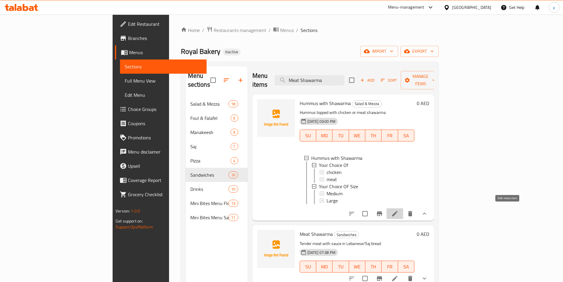
click at [398, 211] on icon at bounding box center [394, 213] width 7 height 7
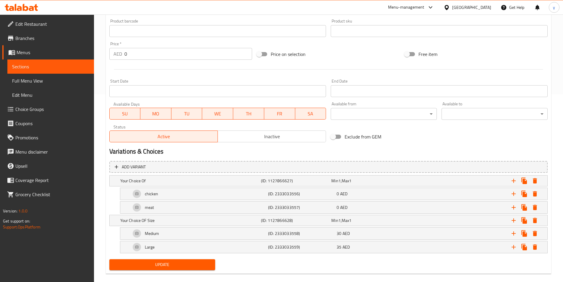
scroll to position [196, 0]
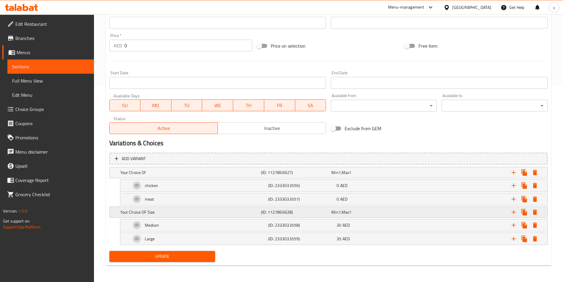
click at [127, 214] on h5 "Your Choice OF Size" at bounding box center [189, 212] width 138 height 6
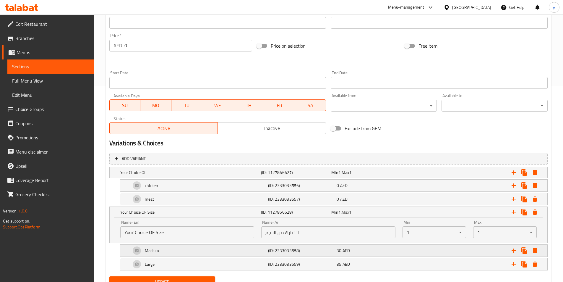
click at [202, 248] on div "Medium" at bounding box center [198, 250] width 137 height 14
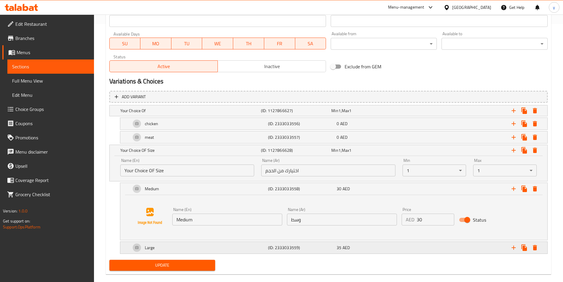
scroll to position [266, 0]
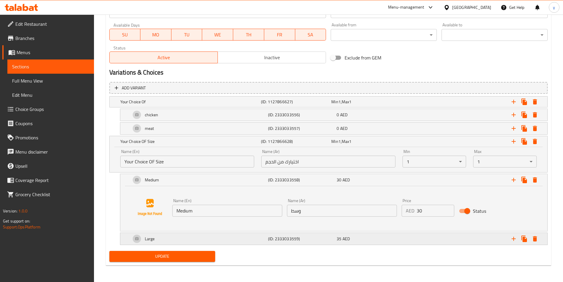
click at [188, 242] on div "Large" at bounding box center [198, 238] width 137 height 14
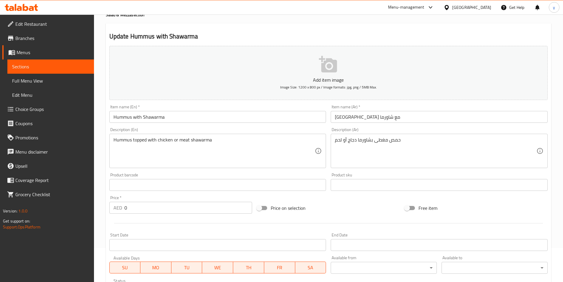
scroll to position [0, 0]
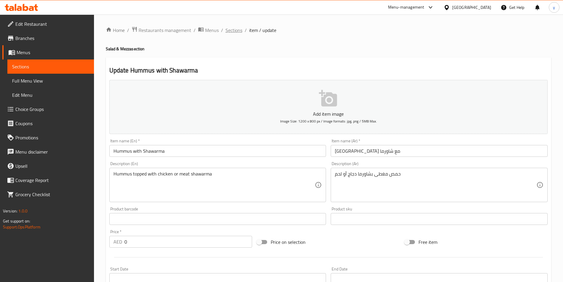
click at [235, 32] on span "Sections" at bounding box center [233, 30] width 17 height 7
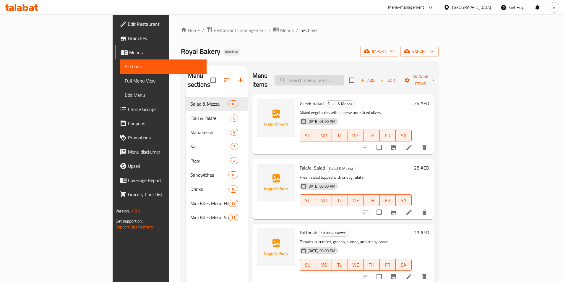
click at [339, 75] on input "search" at bounding box center [309, 80] width 70 height 10
paste input "Fajita Chicken/Meat"
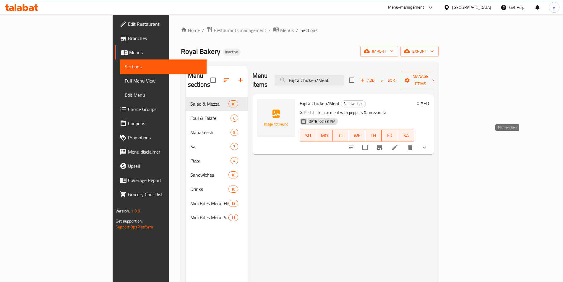
type input "Fajita Chicken/Meat"
click at [397, 144] on icon at bounding box center [394, 146] width 5 height 5
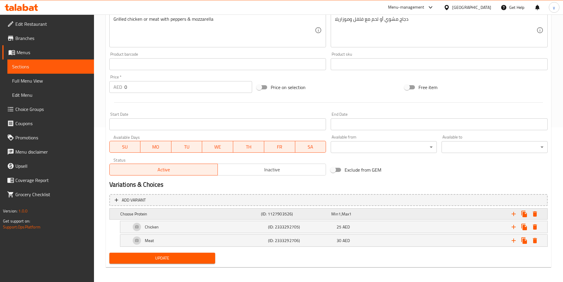
scroll to position [156, 0]
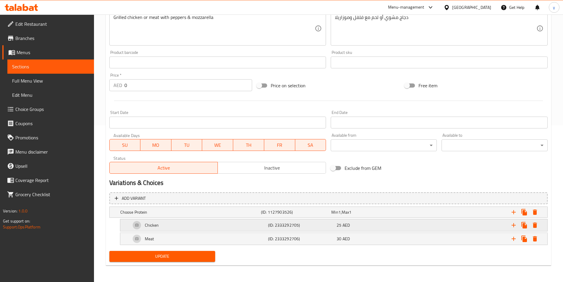
click at [164, 226] on div "Chicken" at bounding box center [198, 225] width 137 height 14
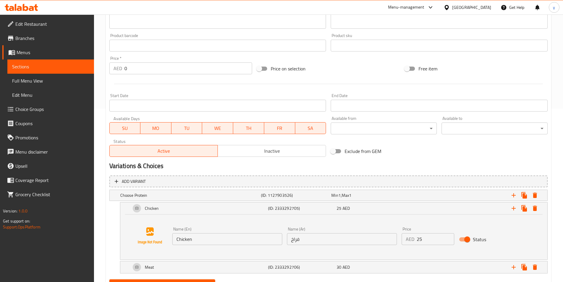
scroll to position [201, 0]
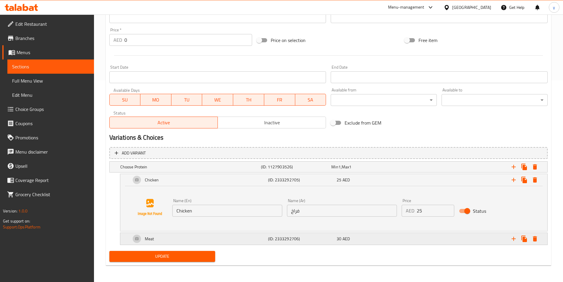
click at [184, 240] on div "Meat" at bounding box center [198, 238] width 137 height 14
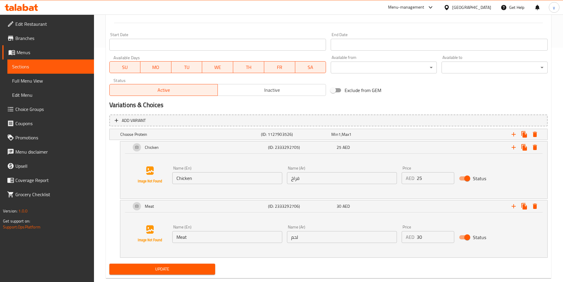
scroll to position [236, 0]
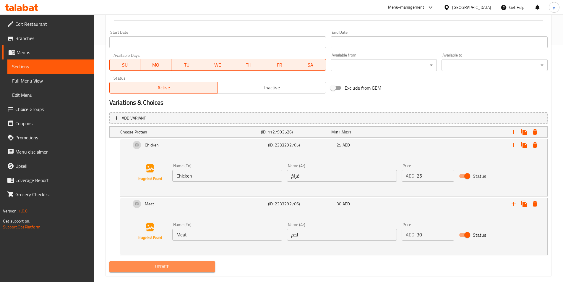
click at [170, 264] on span "Update" at bounding box center [162, 266] width 97 height 7
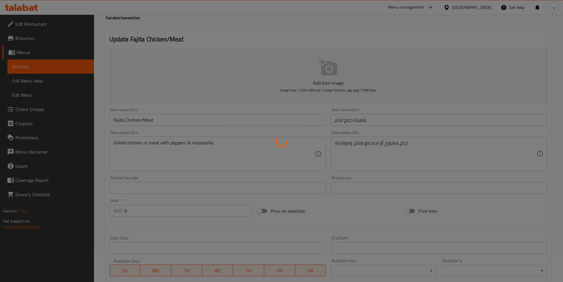
scroll to position [0, 0]
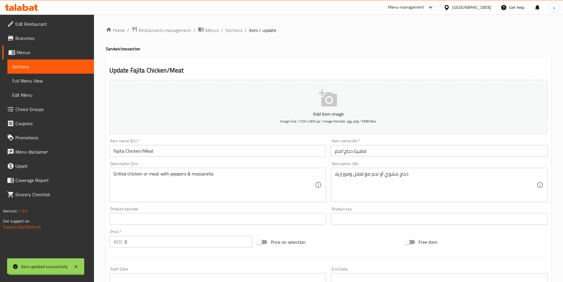
click at [231, 31] on span "Sections" at bounding box center [233, 30] width 17 height 7
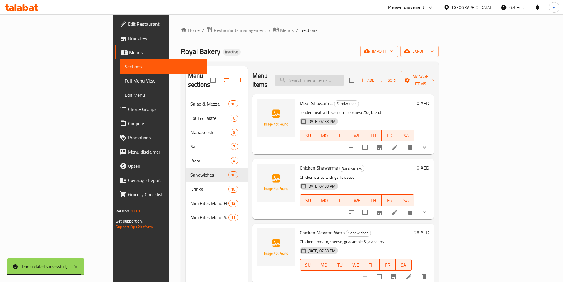
click at [344, 75] on input "search" at bounding box center [309, 80] width 70 height 10
paste input "Falafel Sandwich"
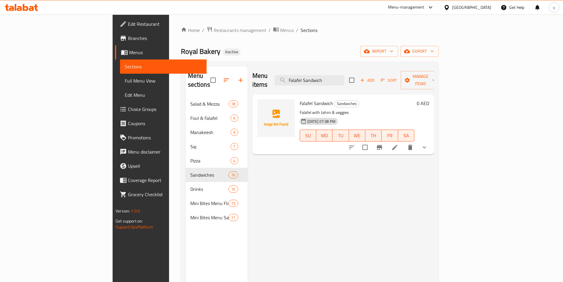
type input "Falafel Sandwich"
click at [398, 144] on icon at bounding box center [394, 147] width 7 height 7
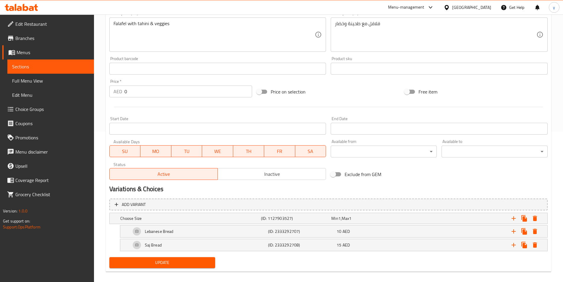
scroll to position [156, 0]
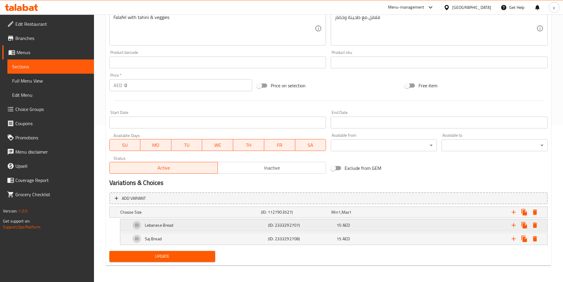
click at [191, 224] on div "Lebanese Bread" at bounding box center [198, 225] width 137 height 14
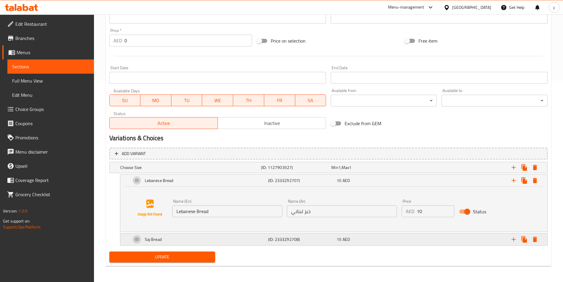
scroll to position [201, 0]
click at [220, 238] on div "Saj Bread" at bounding box center [198, 238] width 137 height 14
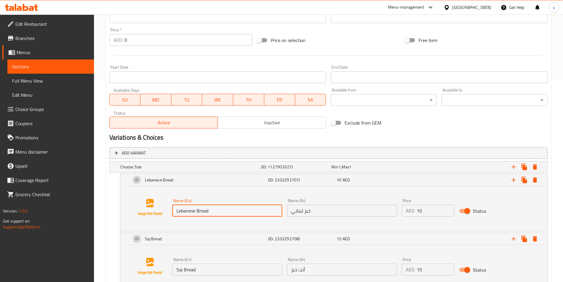
click at [221, 211] on input "Lebanese Bread" at bounding box center [227, 210] width 110 height 12
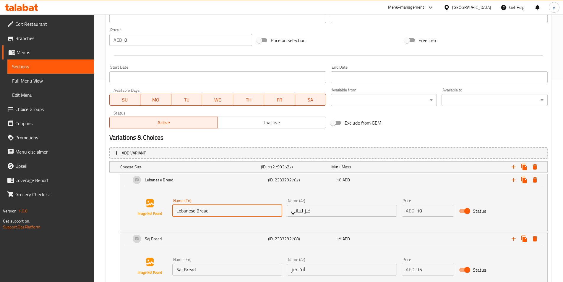
click at [221, 211] on input "Lebanese Bread" at bounding box center [227, 210] width 110 height 12
type input "س"
type input "Medium"
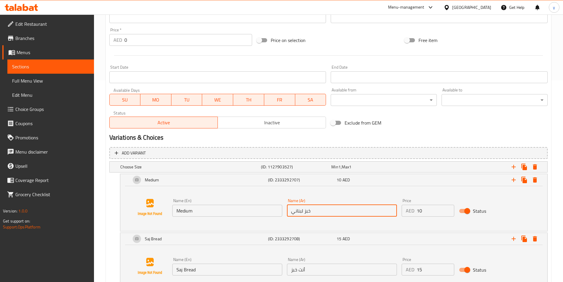
click at [315, 204] on input "خبز لبناني" at bounding box center [342, 210] width 110 height 12
type input ","
drag, startPoint x: 293, startPoint y: 211, endPoint x: 282, endPoint y: 214, distance: 11.3
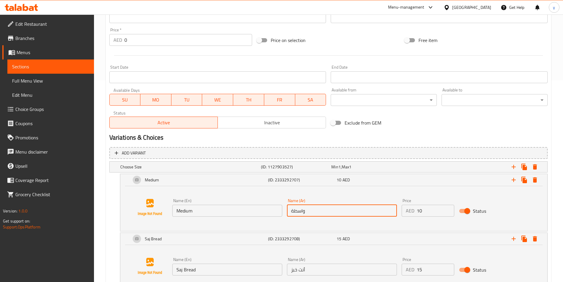
click at [282, 214] on div "Name (En) Medium Name (En) Name (Ar) واسطة Name (Ar) Price AED 10 Price Status" at bounding box center [342, 207] width 344 height 23
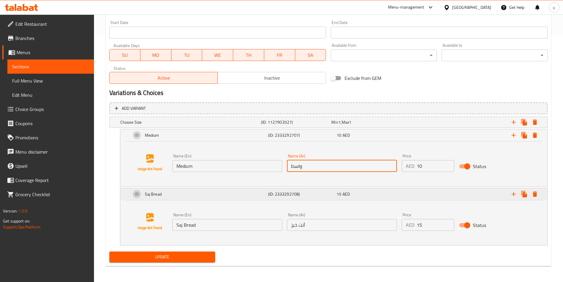
scroll to position [247, 0]
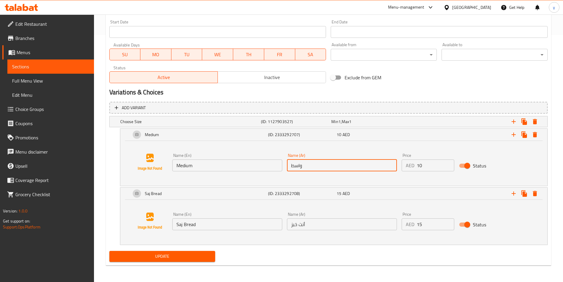
type input "واسط"
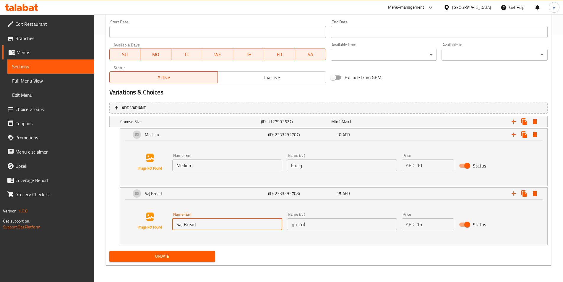
click at [200, 221] on input "Saj Bread" at bounding box center [227, 224] width 110 height 12
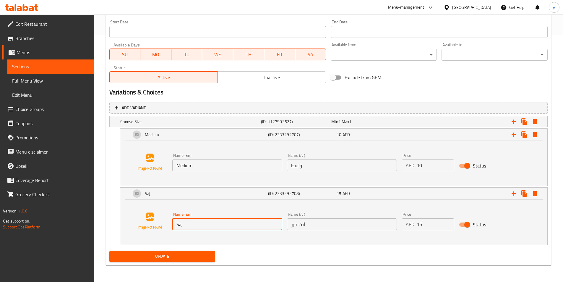
click at [200, 221] on input "Saj" at bounding box center [227, 224] width 110 height 12
type input "S"
type input "Large"
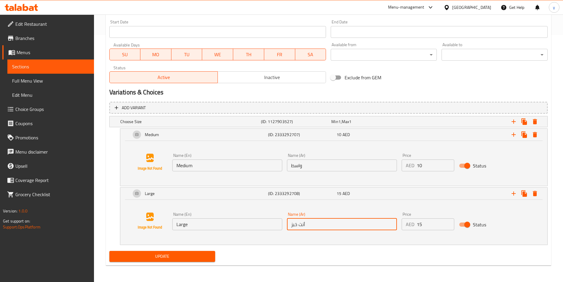
click at [310, 227] on input "أنت خبز" at bounding box center [342, 224] width 110 height 12
click at [312, 226] on input "أنت خبز" at bounding box center [342, 224] width 110 height 12
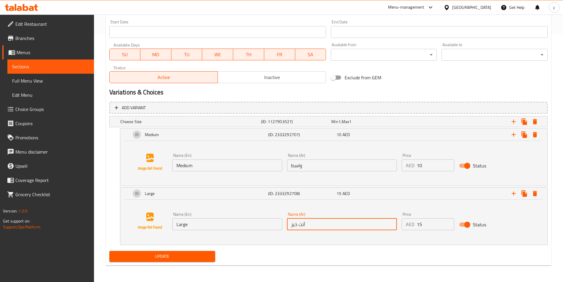
click at [312, 226] on input "أنت خبز" at bounding box center [342, 224] width 110 height 12
type input "g"
type input "كبير"
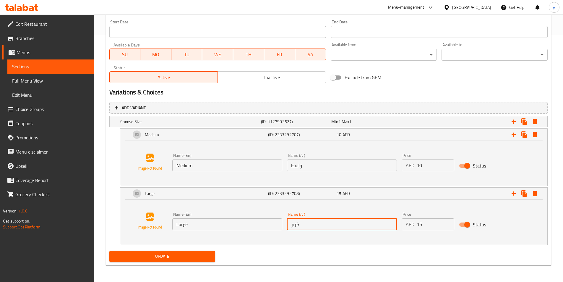
click at [504, 259] on div "Update" at bounding box center [328, 256] width 443 height 16
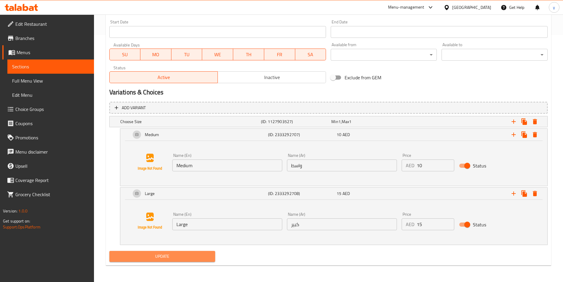
click at [195, 254] on span "Update" at bounding box center [162, 255] width 97 height 7
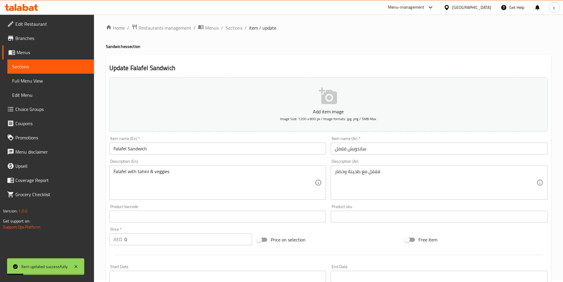
scroll to position [0, 0]
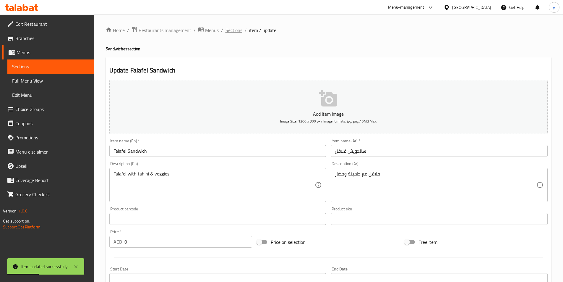
click at [231, 30] on span "Sections" at bounding box center [233, 30] width 17 height 7
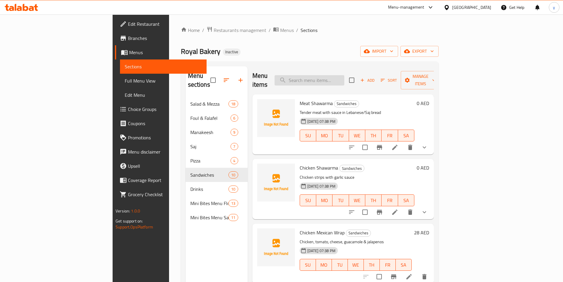
click at [328, 75] on input "search" at bounding box center [309, 80] width 70 height 10
paste input "Labneh"
click at [344, 77] on input "Labneh" at bounding box center [309, 80] width 70 height 10
paste input "Cheese with Choice"
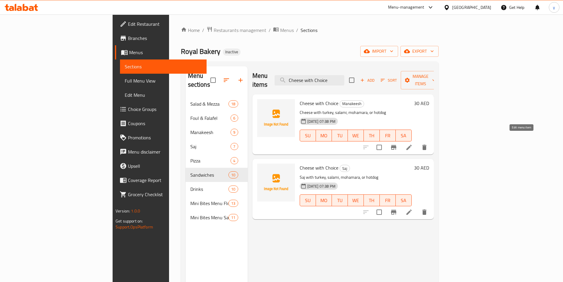
type input "Cheese with Choice"
click at [412, 144] on icon at bounding box center [408, 147] width 7 height 7
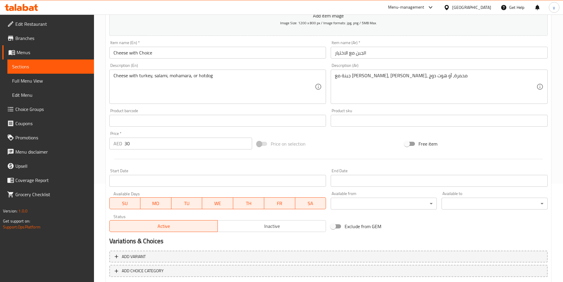
scroll to position [131, 0]
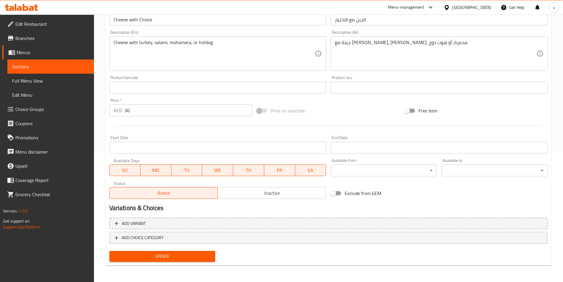
click at [37, 106] on span "Choice Groups" at bounding box center [52, 108] width 74 height 7
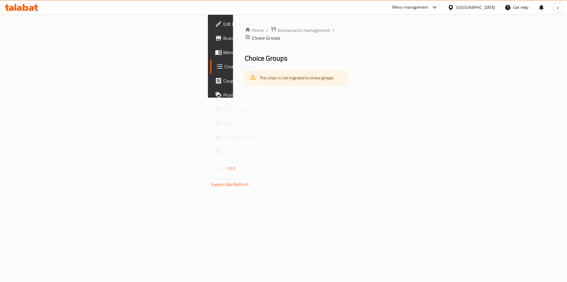
click at [224, 68] on span "Choice Groups" at bounding box center [261, 66] width 74 height 7
click at [252, 34] on span "Choice Groups" at bounding box center [266, 37] width 28 height 7
click at [250, 74] on icon at bounding box center [253, 77] width 6 height 6
click at [223, 77] on span "Coupons" at bounding box center [260, 80] width 75 height 7
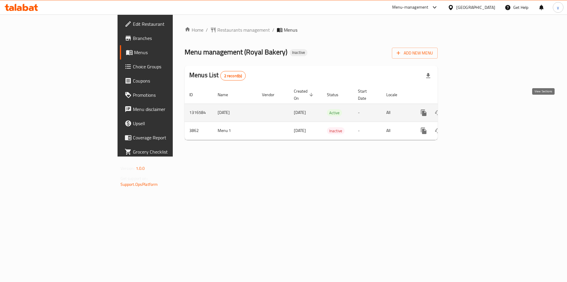
click at [474, 107] on link "enhanced table" at bounding box center [466, 112] width 14 height 14
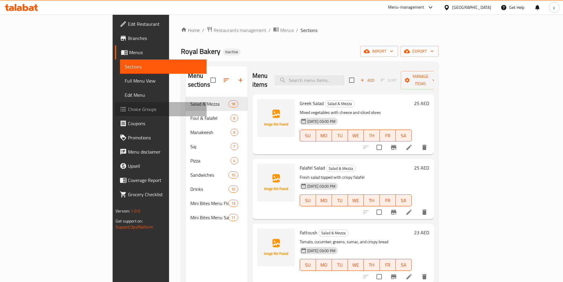
click at [128, 108] on span "Choice Groups" at bounding box center [165, 108] width 74 height 7
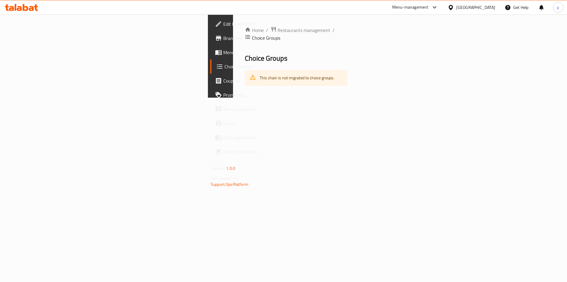
click at [233, 97] on div "Home / Restaurants management / Choice Groups Choice Groups This chain is not m…" at bounding box center [296, 55] width 126 height 83
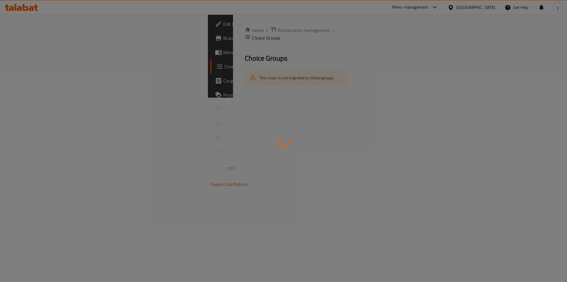
click at [249, 86] on div at bounding box center [283, 141] width 567 height 282
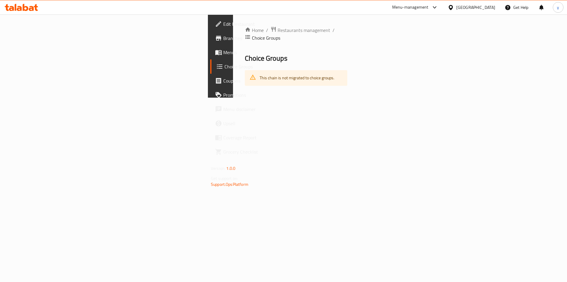
click at [260, 72] on div "This chain is not migrated to choice groups." at bounding box center [297, 78] width 75 height 12
click at [233, 88] on div "Home / Restaurants management / Choice Groups Choice Groups This chain is not m…" at bounding box center [296, 55] width 126 height 83
click at [359, 96] on div "Home / Restaurants management / Choice Groups Choice Groups This chain is not m…" at bounding box center [296, 55] width 126 height 83
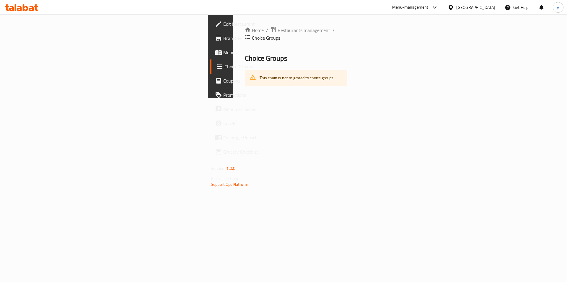
click at [236, 97] on div "Home / Restaurants management / Choice Groups Choice Groups This chain is not m…" at bounding box center [296, 55] width 126 height 83
click at [223, 54] on span "Menus" at bounding box center [260, 52] width 75 height 7
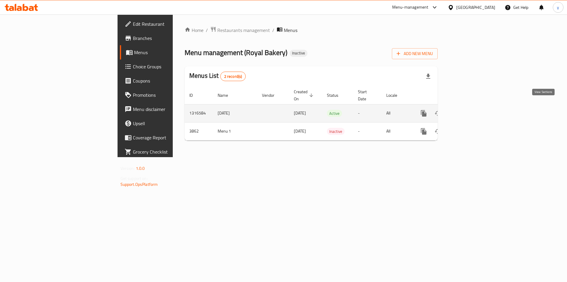
click at [474, 109] on link "enhanced table" at bounding box center [466, 113] width 14 height 14
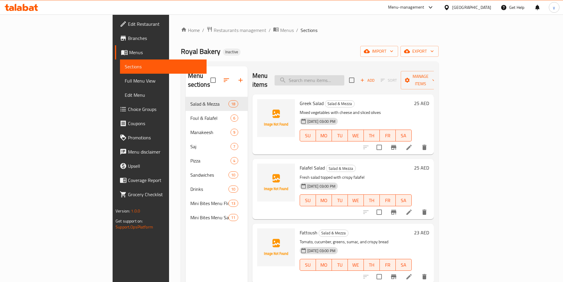
click at [344, 75] on input "search" at bounding box center [309, 80] width 70 height 10
paste input "Cheese with Choice"
type input "Cheese with Choice"
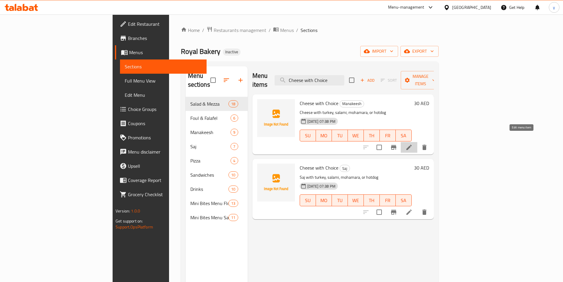
click at [411, 144] on icon at bounding box center [408, 146] width 5 height 5
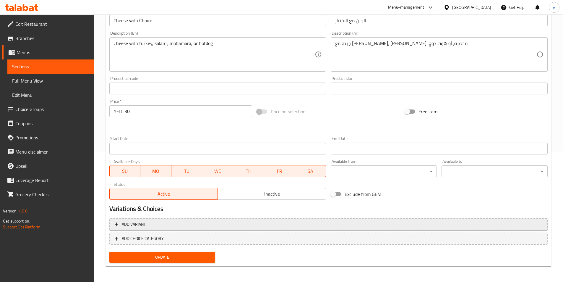
scroll to position [131, 0]
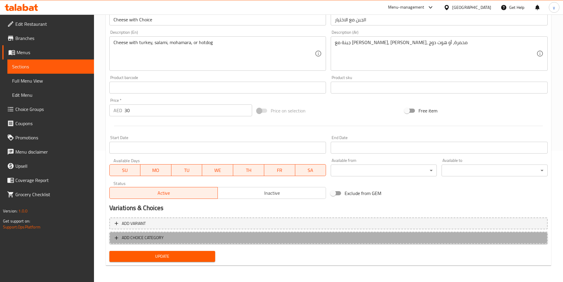
click at [155, 239] on span "ADD CHOICE CATEGORY" at bounding box center [143, 237] width 42 height 7
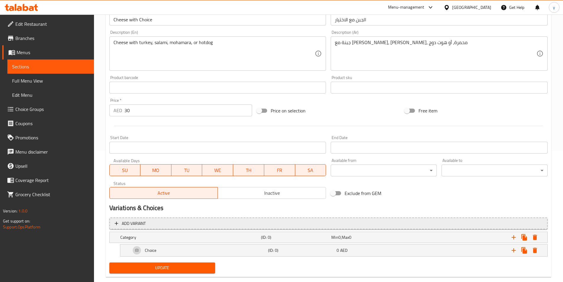
click at [225, 227] on button "Add variant" at bounding box center [328, 223] width 438 height 12
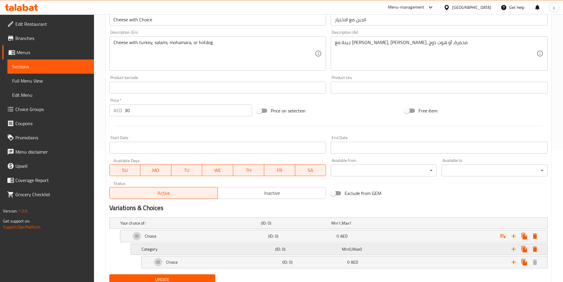
click at [354, 250] on span "Max" at bounding box center [355, 249] width 7 height 8
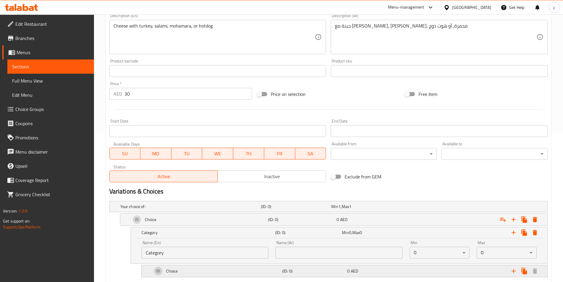
scroll to position [180, 0]
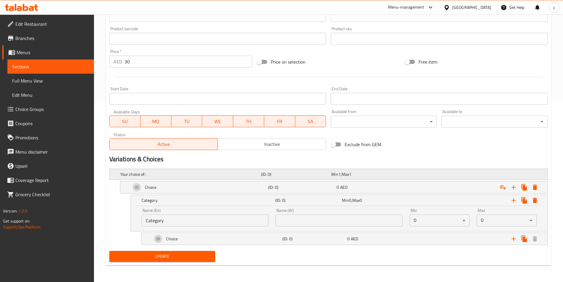
click at [154, 176] on h5 "Your choice of:" at bounding box center [189, 174] width 138 height 6
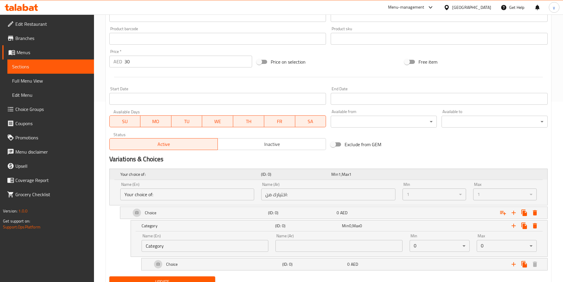
click at [163, 175] on h5 "Your choice of:" at bounding box center [189, 174] width 138 height 6
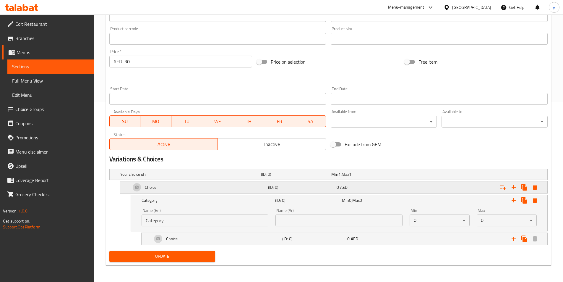
click at [194, 186] on div "Choice" at bounding box center [198, 187] width 137 height 14
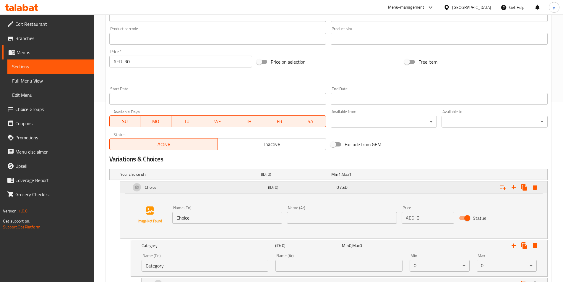
click at [193, 192] on div "Choice" at bounding box center [198, 187] width 137 height 14
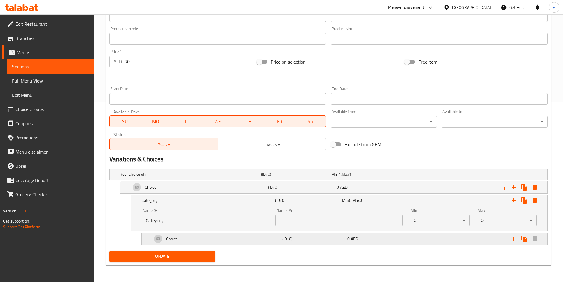
click at [202, 235] on div "Choice" at bounding box center [216, 238] width 130 height 14
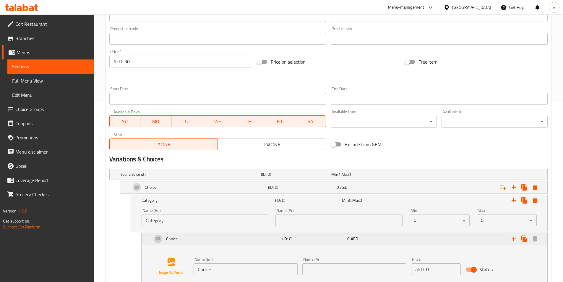
click at [203, 237] on div "Choice" at bounding box center [216, 238] width 130 height 14
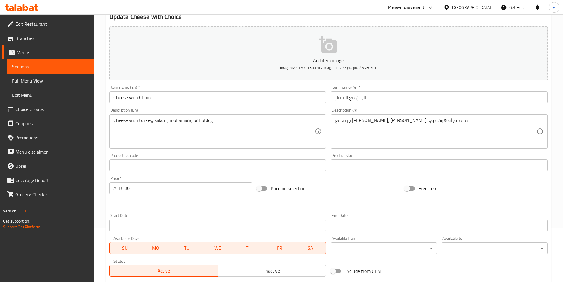
scroll to position [0, 0]
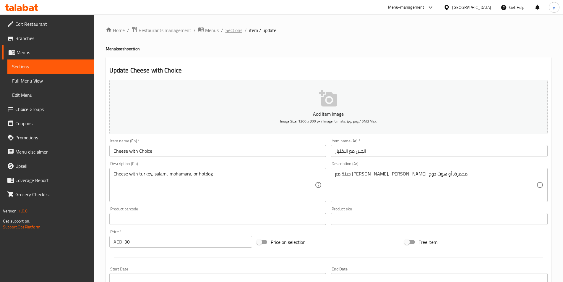
click at [235, 32] on span "Sections" at bounding box center [233, 30] width 17 height 7
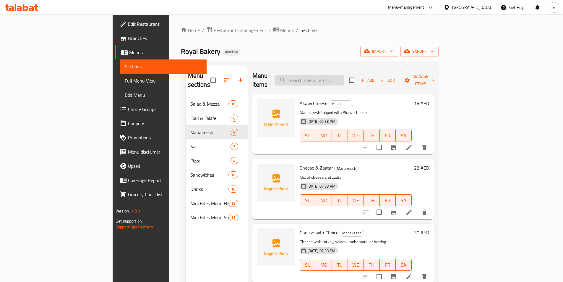
click at [344, 76] on input "search" at bounding box center [309, 80] width 70 height 10
paste input "Cheese with Choice"
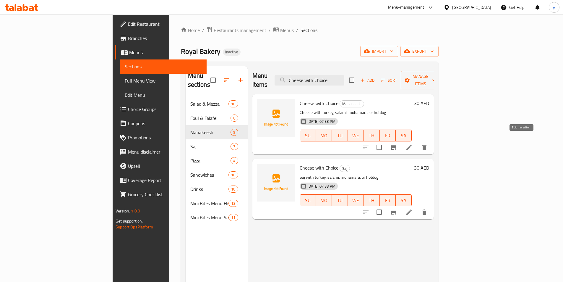
type input "Cheese with Choice"
click at [412, 144] on icon at bounding box center [408, 147] width 7 height 7
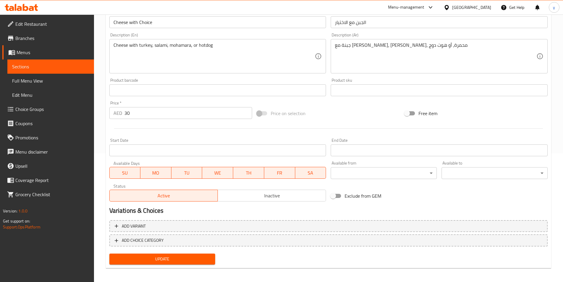
scroll to position [131, 0]
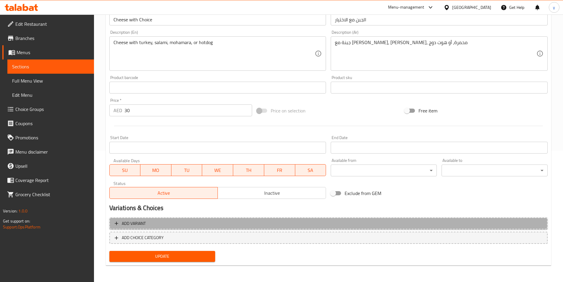
click at [230, 221] on span "Add variant" at bounding box center [328, 222] width 427 height 7
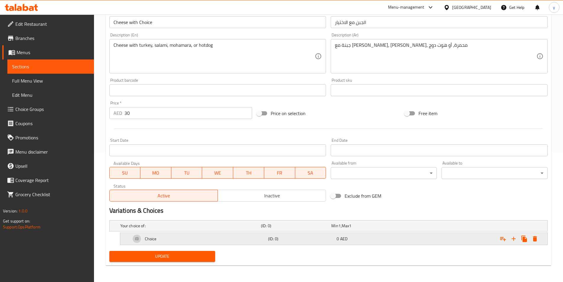
click at [243, 242] on div "Choice" at bounding box center [198, 238] width 137 height 14
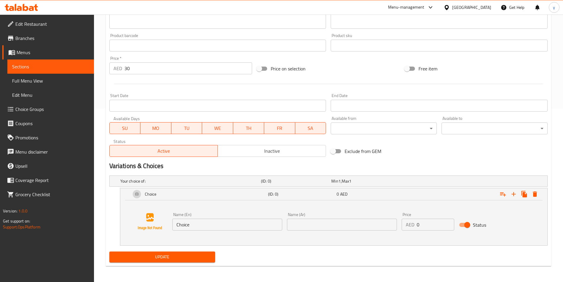
scroll to position [174, 0]
click at [243, 226] on input "Choice" at bounding box center [227, 224] width 110 height 12
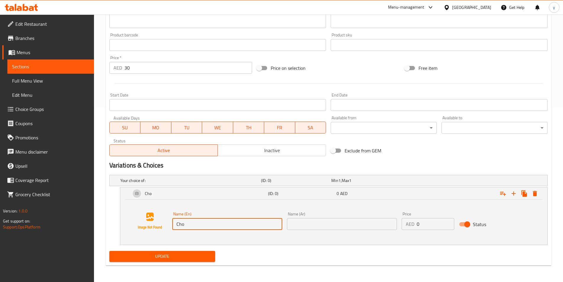
click at [251, 229] on input "Cho" at bounding box center [227, 224] width 110 height 12
click at [250, 229] on input "Cho" at bounding box center [227, 224] width 110 height 12
paste input "turkey"
type input "turkey"
click at [308, 228] on input "text" at bounding box center [342, 224] width 110 height 12
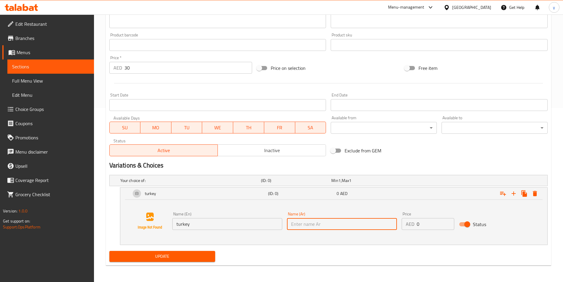
paste input "[PERSON_NAME]"
type input "[PERSON_NAME]"
click at [201, 251] on button "Update" at bounding box center [162, 255] width 106 height 11
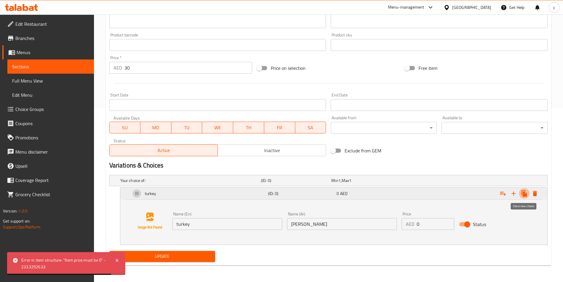
click at [522, 194] on icon "Expand" at bounding box center [523, 193] width 7 height 7
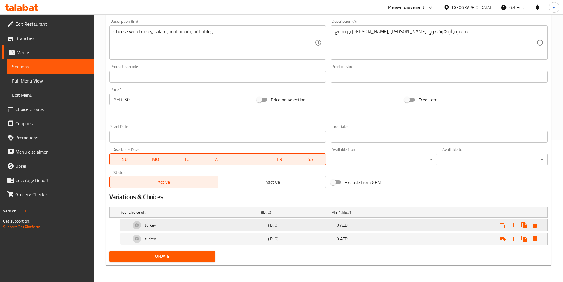
click at [276, 225] on h5 "(ID: 0)" at bounding box center [301, 225] width 66 height 6
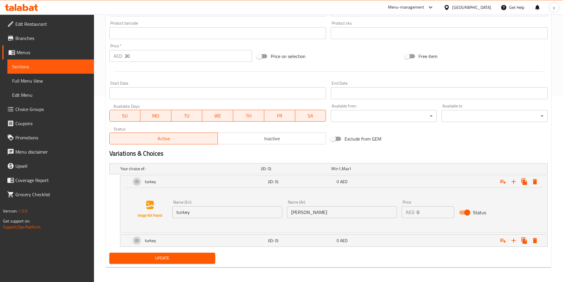
scroll to position [187, 0]
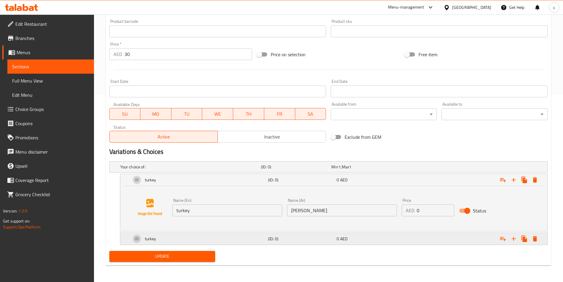
click at [409, 233] on div "Expand" at bounding box center [472, 238] width 137 height 13
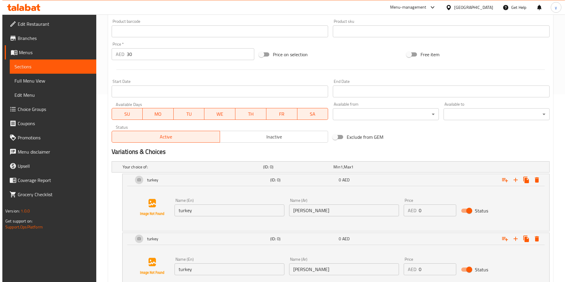
scroll to position [232, 0]
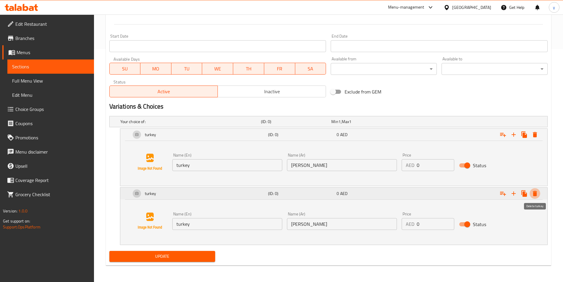
click at [536, 193] on icon "Expand" at bounding box center [535, 193] width 4 height 5
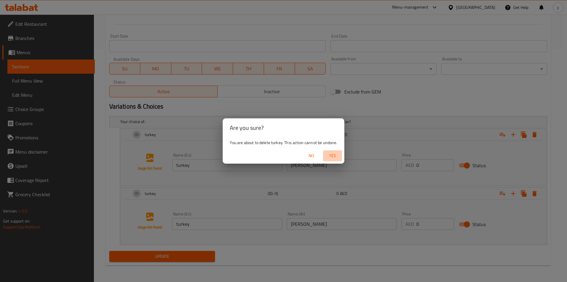
click at [330, 160] on button "Yes" at bounding box center [332, 155] width 19 height 11
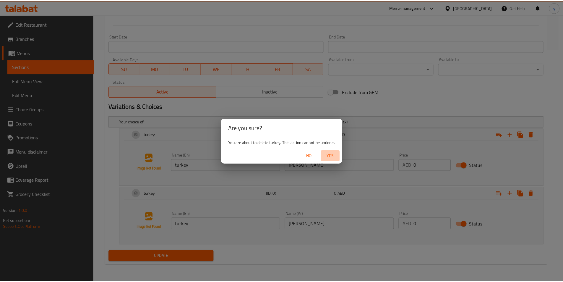
scroll to position [174, 0]
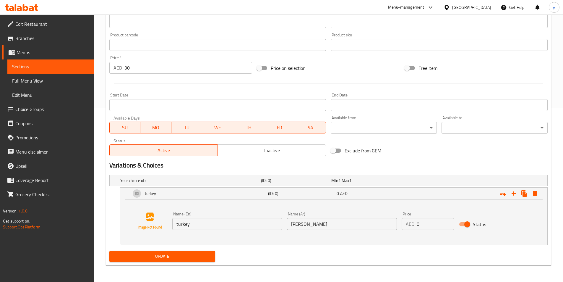
click at [198, 250] on button "Update" at bounding box center [162, 255] width 106 height 11
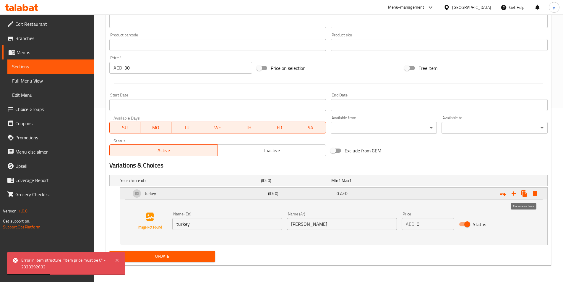
click at [522, 192] on icon "Expand" at bounding box center [524, 193] width 6 height 6
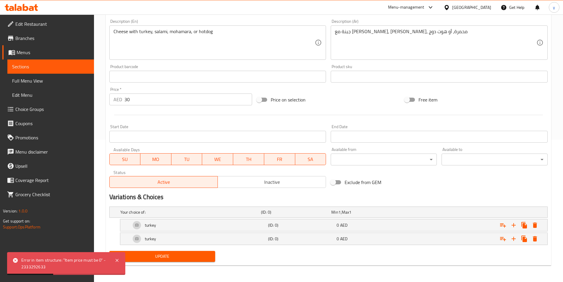
scroll to position [142, 0]
click at [502, 226] on icon "Expand" at bounding box center [502, 224] width 7 height 7
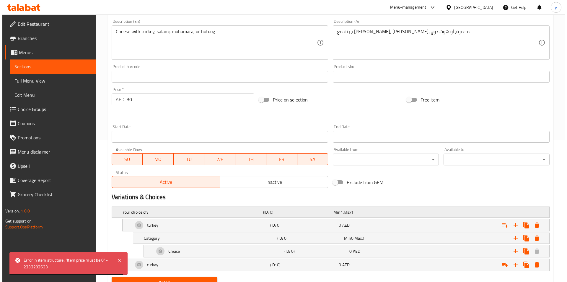
scroll to position [168, 0]
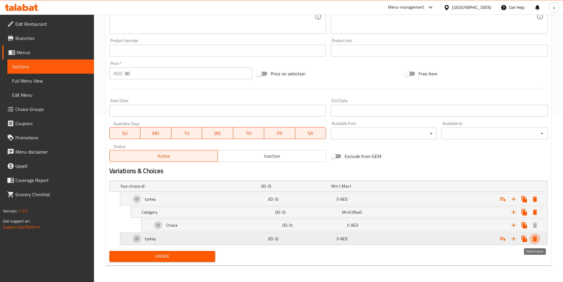
click at [533, 235] on icon "Expand" at bounding box center [534, 238] width 7 height 7
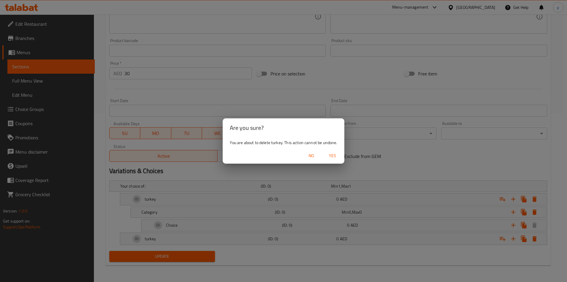
click at [331, 154] on span "Yes" at bounding box center [333, 155] width 14 height 7
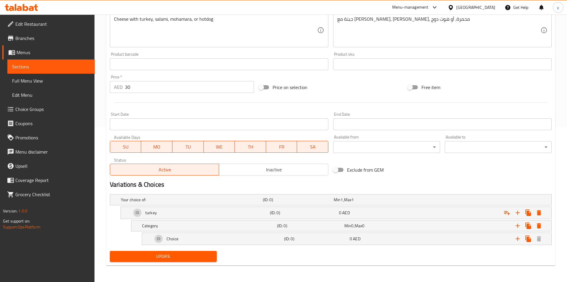
scroll to position [154, 0]
click at [535, 228] on icon "Expand" at bounding box center [534, 225] width 7 height 7
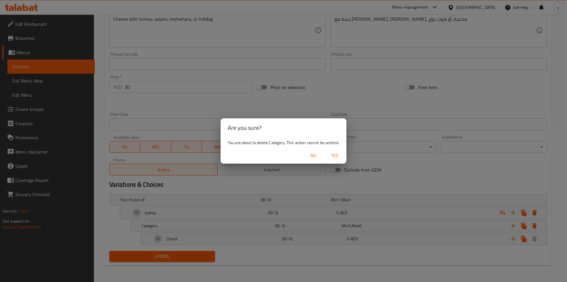
click at [336, 154] on span "Yes" at bounding box center [335, 155] width 14 height 7
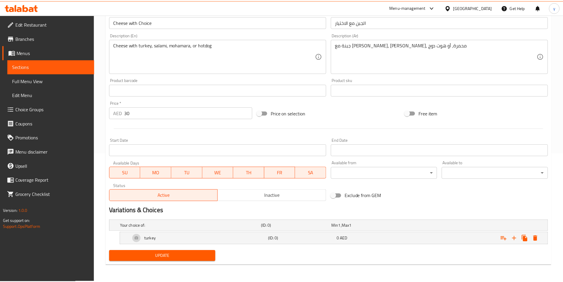
scroll to position [128, 0]
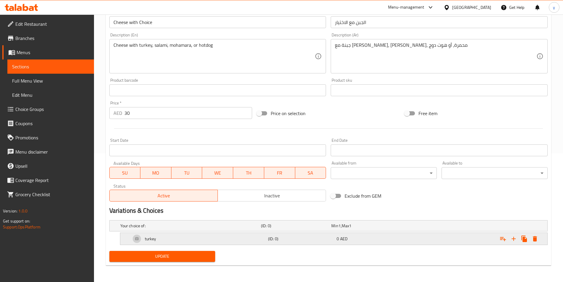
click at [329, 238] on h5 "(ID: 0)" at bounding box center [301, 238] width 66 height 6
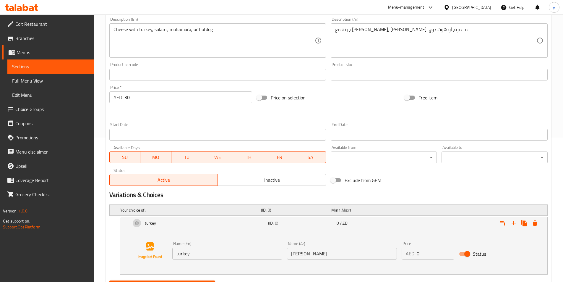
scroll to position [174, 0]
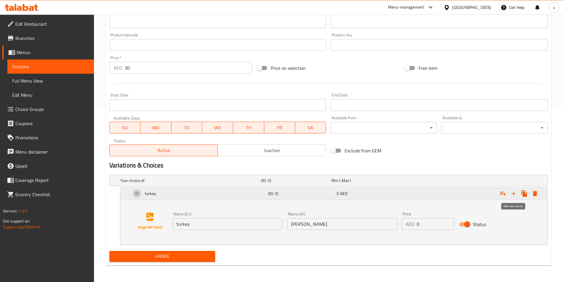
click at [513, 196] on icon "Expand" at bounding box center [513, 193] width 7 height 7
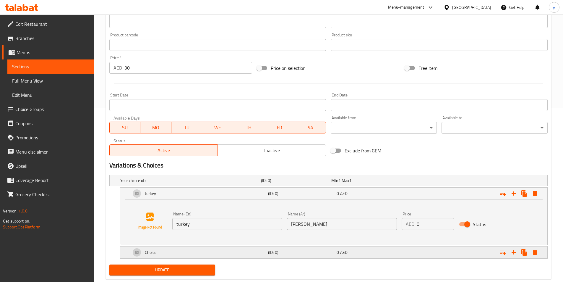
click at [318, 250] on h5 "(ID: 0)" at bounding box center [301, 252] width 66 height 6
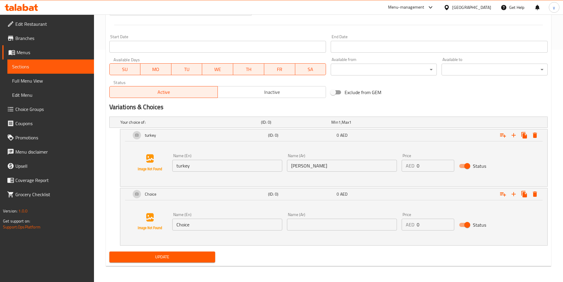
scroll to position [232, 0]
click at [243, 227] on input "Choice" at bounding box center [227, 224] width 110 height 12
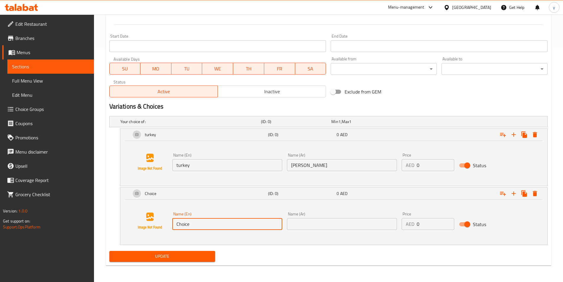
click at [243, 227] on input "Choice" at bounding box center [227, 224] width 110 height 12
paste input "salami"
type input "salami"
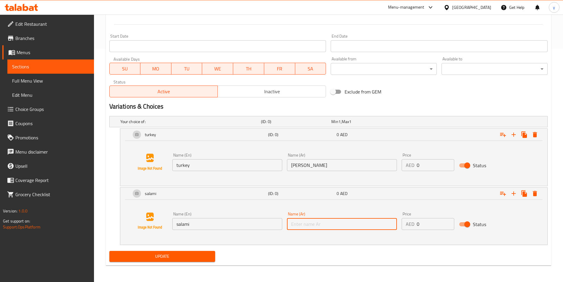
click at [299, 223] on input "text" at bounding box center [342, 224] width 110 height 12
click at [364, 225] on input "text" at bounding box center [342, 224] width 110 height 12
paste input "سلامي"
type input "سلامي"
click at [516, 195] on icon "Expand" at bounding box center [513, 193] width 7 height 7
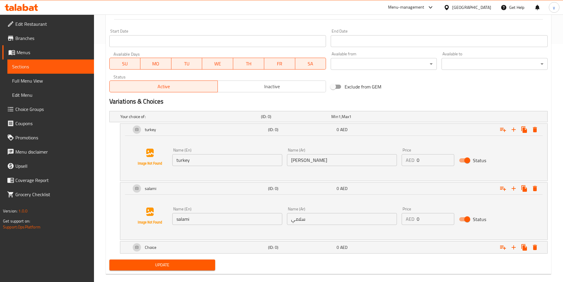
scroll to position [246, 0]
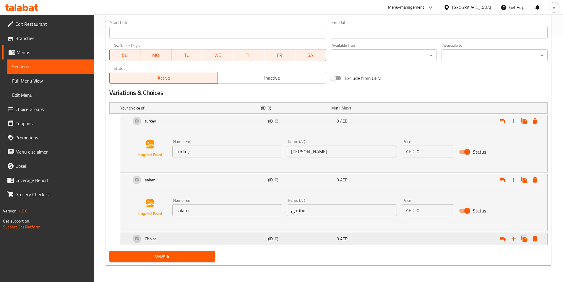
click at [307, 242] on div "(ID: 0)" at bounding box center [301, 238] width 69 height 8
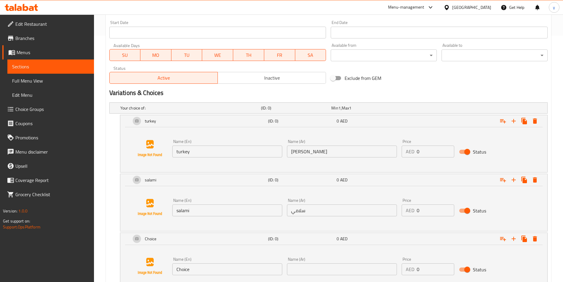
click at [263, 263] on input "Choice" at bounding box center [227, 269] width 110 height 12
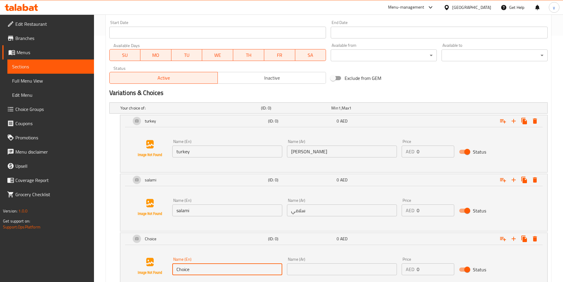
click at [263, 263] on input "Choice" at bounding box center [227, 269] width 110 height 12
paste input "mohamara"
type input "mohamara"
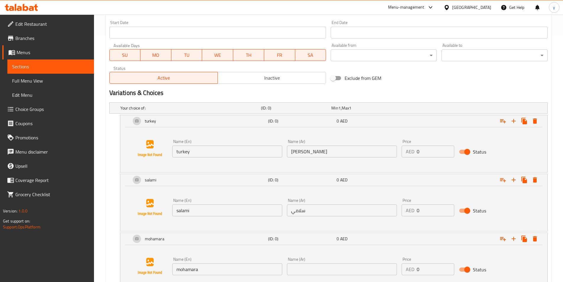
click at [325, 267] on input "text" at bounding box center [342, 269] width 110 height 12
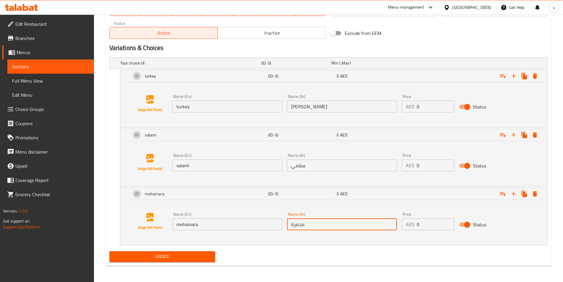
scroll to position [291, 0]
type input "محمرة"
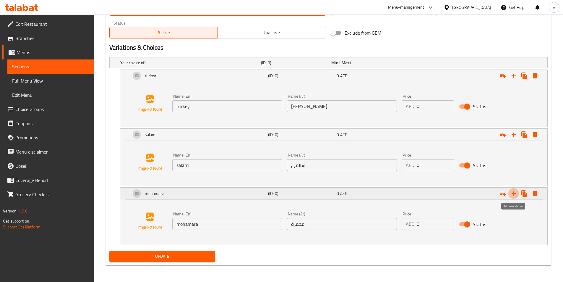
click at [513, 191] on icon "Expand" at bounding box center [513, 193] width 7 height 7
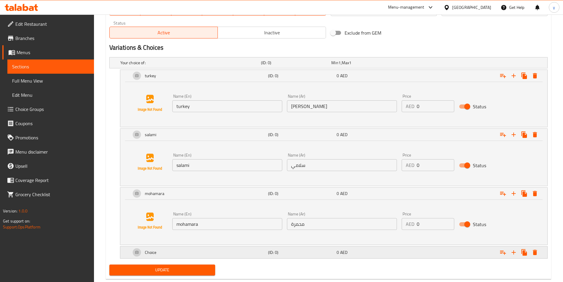
click at [297, 250] on h5 "(ID: 0)" at bounding box center [301, 252] width 66 height 6
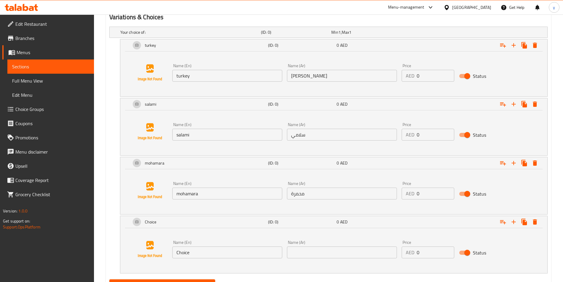
scroll to position [350, 0]
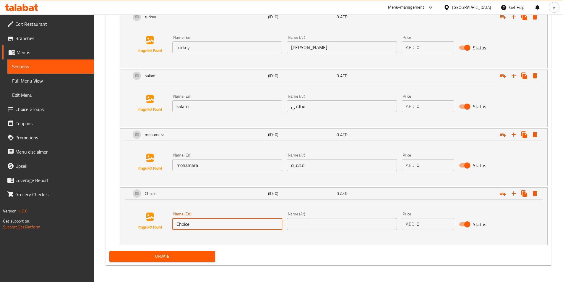
click at [272, 229] on input "Choice" at bounding box center [227, 224] width 110 height 12
paste input "hotdog"
type input "hotdog"
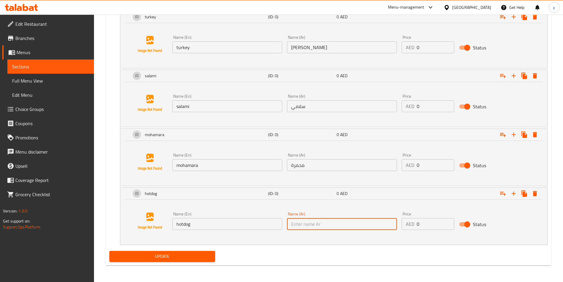
click at [335, 227] on input "text" at bounding box center [342, 224] width 110 height 12
click at [318, 222] on input "text" at bounding box center [342, 224] width 110 height 12
paste input "هوت دوج"
type input "هوت دوج"
click at [194, 254] on span "Update" at bounding box center [162, 255] width 97 height 7
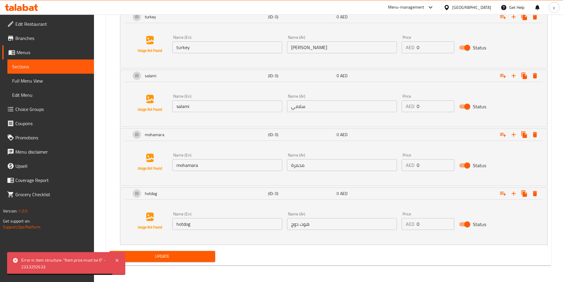
click at [427, 227] on input "0" at bounding box center [436, 224] width 38 height 12
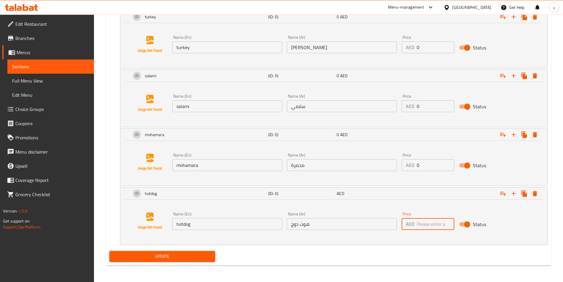
click at [432, 165] on input "0" at bounding box center [436, 165] width 38 height 12
click at [428, 105] on input "0" at bounding box center [436, 106] width 38 height 12
click at [428, 50] on input "0" at bounding box center [436, 47] width 38 height 12
click at [205, 256] on span "Update" at bounding box center [162, 255] width 97 height 7
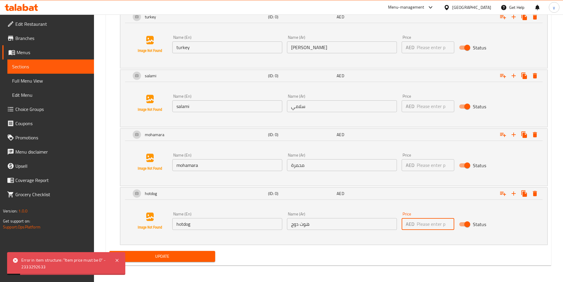
click at [417, 227] on input "number" at bounding box center [436, 224] width 38 height 12
type input "0"
click at [436, 164] on input "number" at bounding box center [436, 165] width 38 height 12
type input "0"
click at [428, 110] on input "number" at bounding box center [436, 106] width 38 height 12
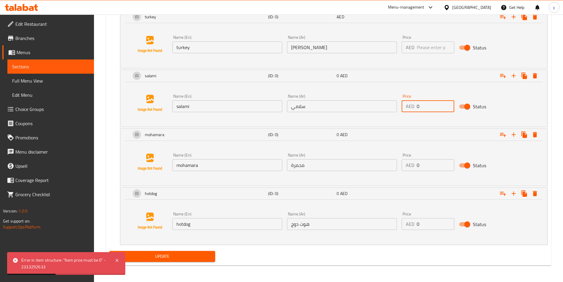
type input "0"
click at [429, 42] on input "number" at bounding box center [436, 47] width 38 height 12
type input "0"
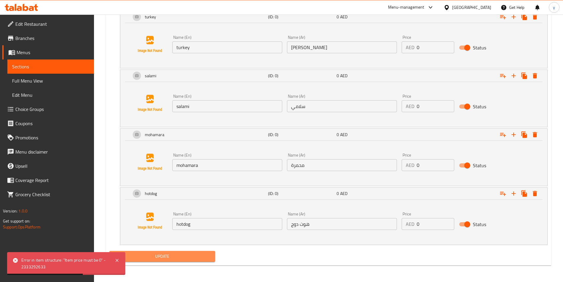
click at [164, 255] on span "Update" at bounding box center [162, 255] width 97 height 7
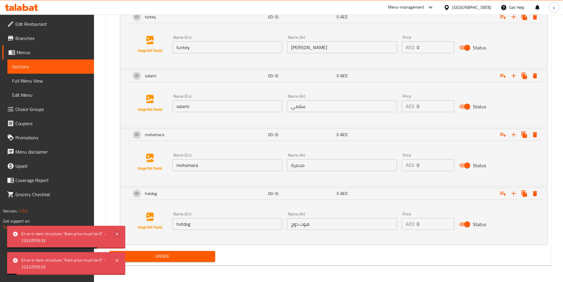
click at [120, 233] on icon at bounding box center [116, 233] width 7 height 7
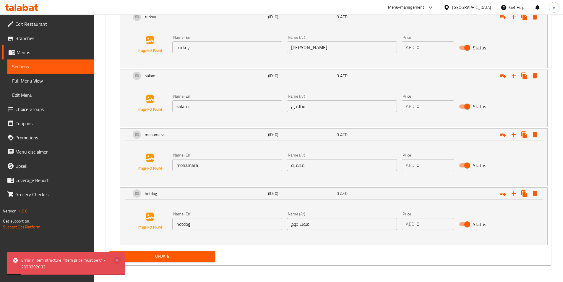
click at [119, 259] on icon at bounding box center [116, 259] width 7 height 7
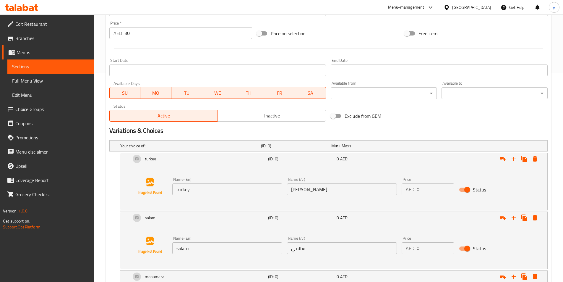
scroll to position [202, 0]
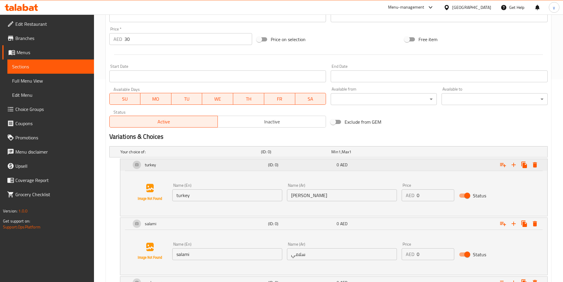
click at [269, 166] on h5 "(ID: 0)" at bounding box center [301, 165] width 66 height 6
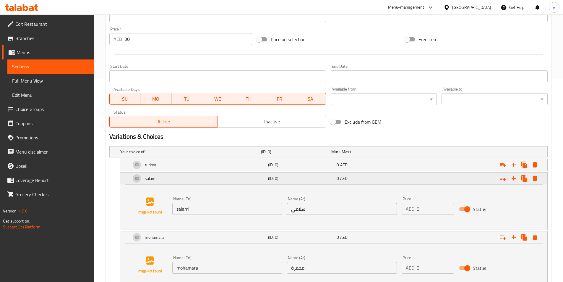
click at [280, 179] on h5 "(ID: 0)" at bounding box center [301, 178] width 66 height 6
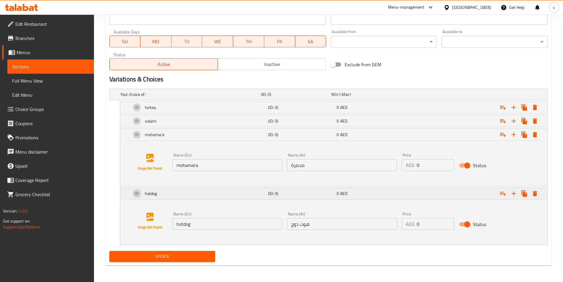
click at [282, 196] on div "(ID: 0)" at bounding box center [301, 193] width 69 height 8
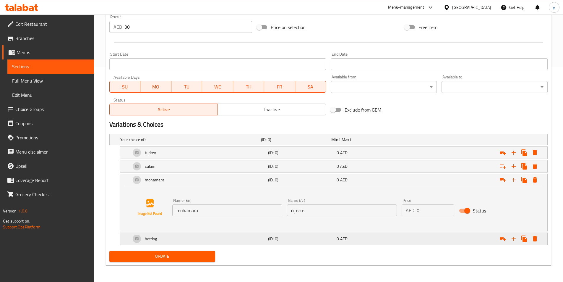
scroll to position [214, 0]
click at [323, 237] on h5 "(ID: 0)" at bounding box center [301, 238] width 66 height 6
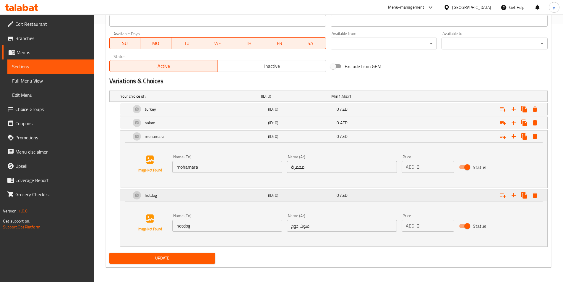
scroll to position [260, 0]
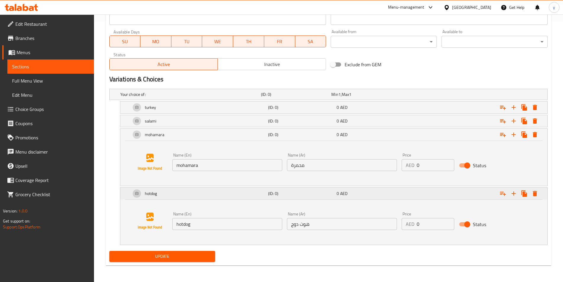
click at [294, 188] on div "hotdog (ID: 0) 0 AED" at bounding box center [335, 193] width 411 height 14
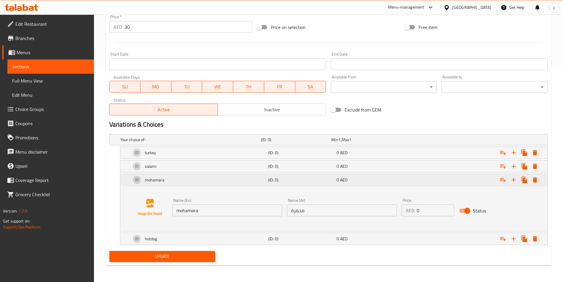
click at [229, 181] on div "mohamara" at bounding box center [198, 180] width 137 height 14
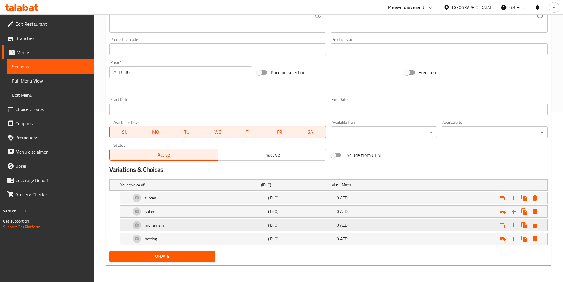
scroll to position [169, 0]
click at [187, 264] on div "Update Cheese with Choice Add item image Image Size: 1200 x 800 px / Image form…" at bounding box center [328, 76] width 445 height 377
click at [192, 261] on div "Update" at bounding box center [162, 256] width 111 height 16
click at [194, 259] on span "Update" at bounding box center [162, 255] width 97 height 7
click at [193, 254] on span "Update" at bounding box center [162, 255] width 97 height 7
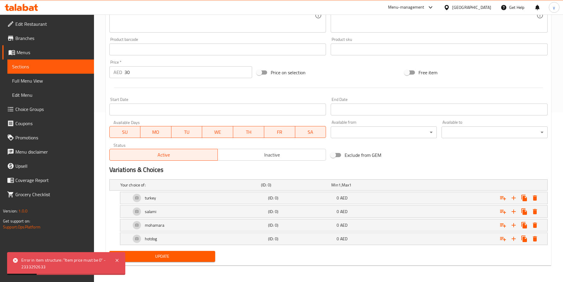
click at [162, 85] on div at bounding box center [328, 87] width 443 height 14
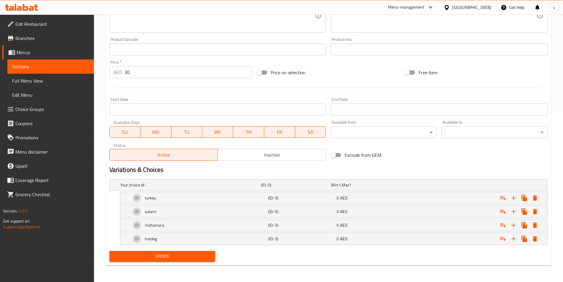
click at [378, 164] on div "Variations & Choices" at bounding box center [328, 170] width 443 height 14
click at [136, 75] on input "30" at bounding box center [188, 72] width 128 height 12
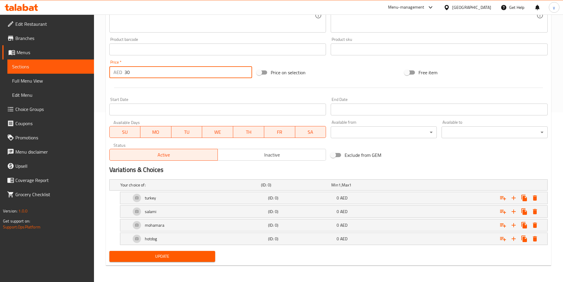
click at [136, 75] on input "30" at bounding box center [188, 72] width 128 height 12
click at [204, 71] on input "30" at bounding box center [188, 72] width 128 height 12
click at [131, 74] on input "30" at bounding box center [188, 72] width 128 height 12
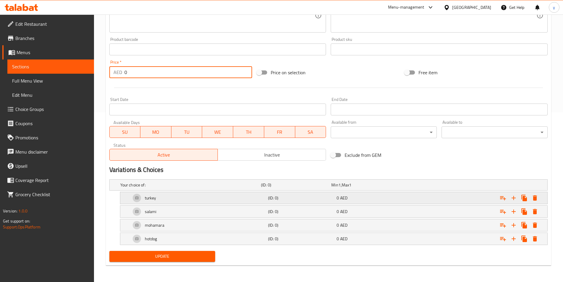
type input "0"
click at [326, 198] on h5 "(ID: 0)" at bounding box center [301, 198] width 66 height 6
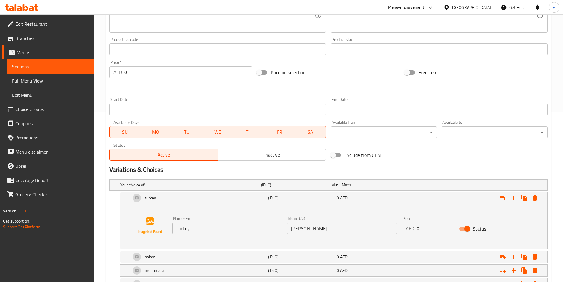
click at [424, 227] on input "0" at bounding box center [436, 228] width 38 height 12
type input "30"
click at [391, 256] on div "0 AED" at bounding box center [369, 256] width 66 height 6
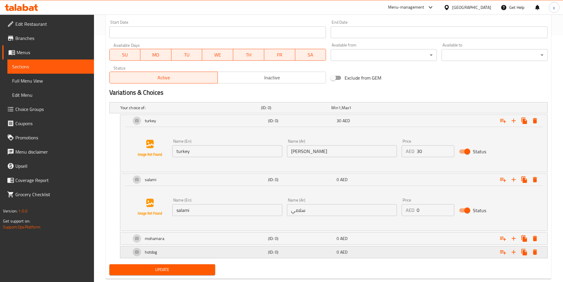
scroll to position [260, 0]
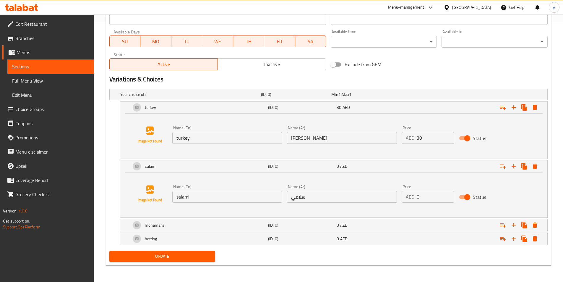
click at [419, 197] on input "0" at bounding box center [436, 197] width 38 height 12
type input "30"
click at [391, 227] on div "0 AED" at bounding box center [369, 225] width 66 height 6
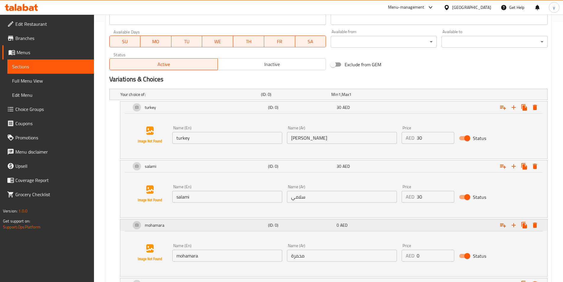
click at [391, 227] on div "0 AED" at bounding box center [369, 225] width 66 height 6
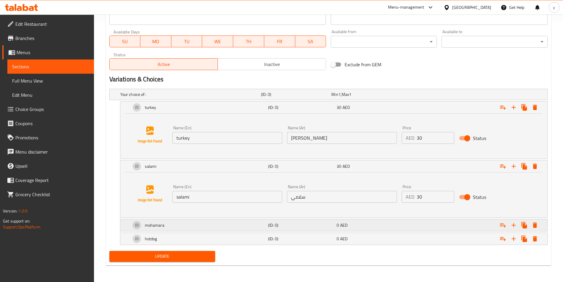
click at [406, 223] on div "Expand" at bounding box center [472, 224] width 137 height 13
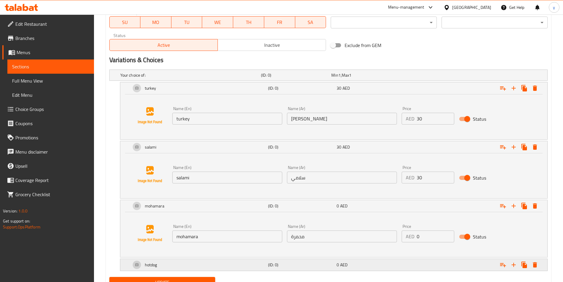
scroll to position [305, 0]
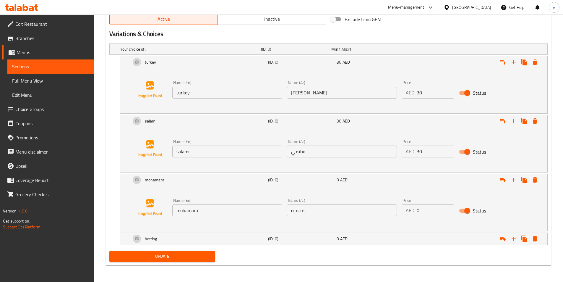
click at [422, 212] on input "0" at bounding box center [436, 210] width 38 height 12
click at [422, 212] on input "03" at bounding box center [436, 210] width 38 height 12
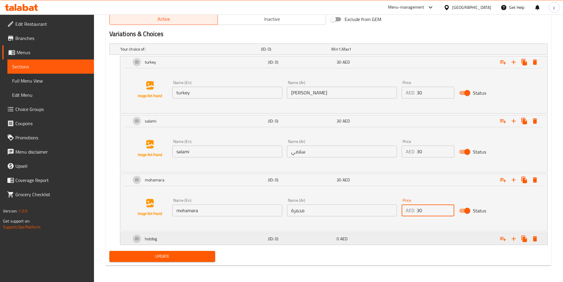
type input "30"
click at [418, 237] on div "Expand" at bounding box center [472, 238] width 137 height 13
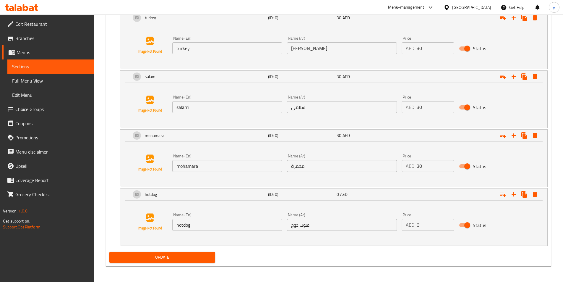
scroll to position [350, 0]
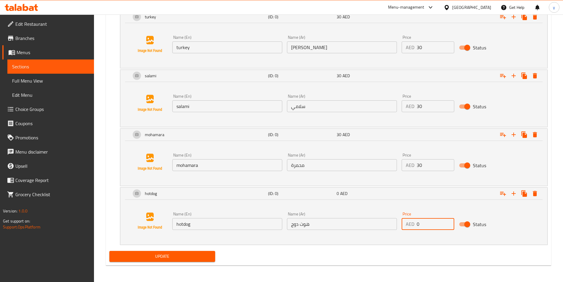
click at [425, 224] on input "0" at bounding box center [436, 224] width 38 height 12
type input "30"
click at [164, 258] on span "Update" at bounding box center [162, 255] width 97 height 7
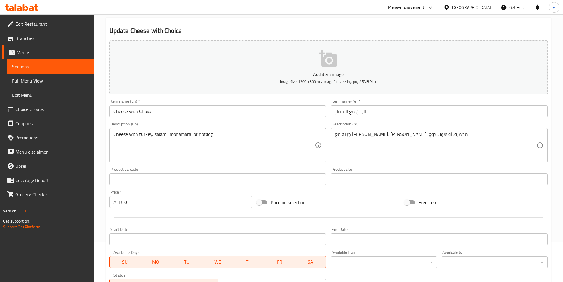
scroll to position [25, 0]
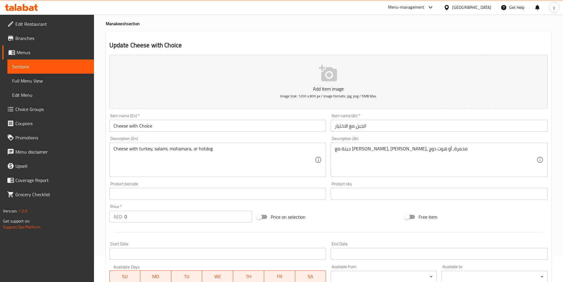
click at [488, 209] on div "Free item" at bounding box center [476, 217] width 148 height 16
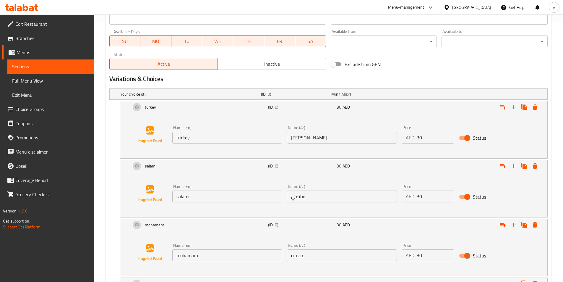
scroll to position [291, 0]
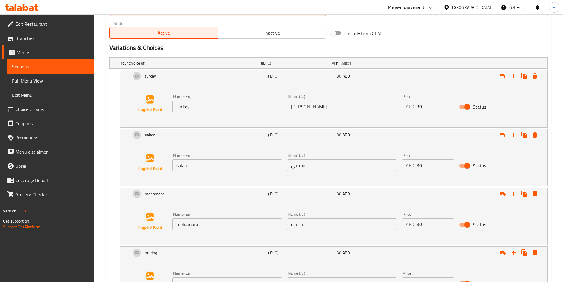
click at [72, 110] on span "Choice Groups" at bounding box center [52, 108] width 74 height 7
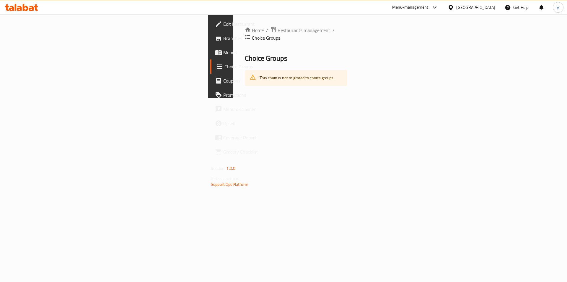
click at [223, 54] on span "Menus" at bounding box center [260, 52] width 75 height 7
click at [210, 58] on link "Menus" at bounding box center [256, 52] width 92 height 14
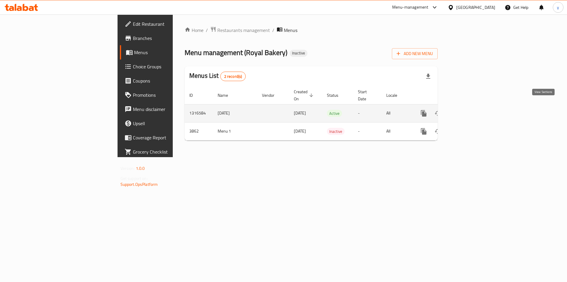
click at [470, 110] on icon "enhanced table" at bounding box center [466, 113] width 7 height 7
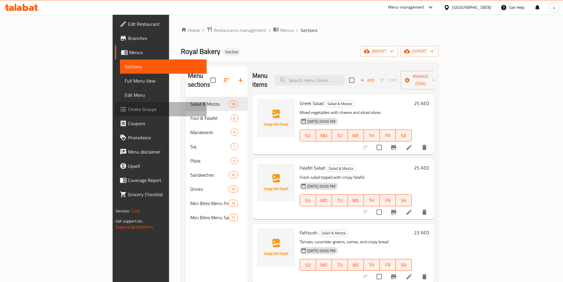
click at [128, 112] on span "Choice Groups" at bounding box center [165, 108] width 74 height 7
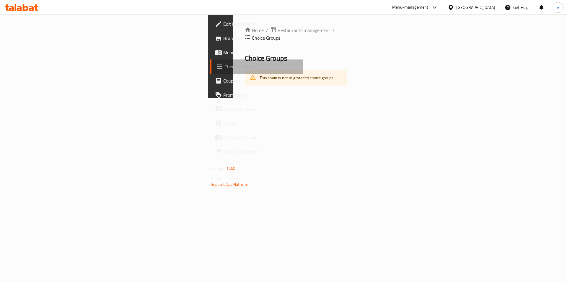
click at [224, 66] on span "Choice Groups" at bounding box center [261, 66] width 74 height 7
click at [223, 56] on span "Menus" at bounding box center [260, 52] width 75 height 7
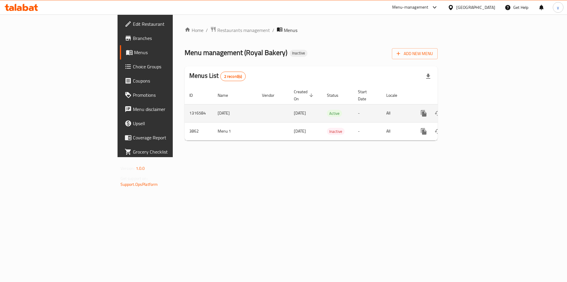
click at [469, 110] on icon "enhanced table" at bounding box center [466, 112] width 5 height 5
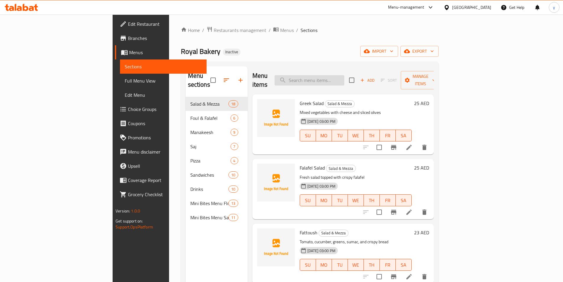
click at [344, 78] on input "search" at bounding box center [309, 80] width 70 height 10
paste input "هوت دوج"
type input "هوت دوج"
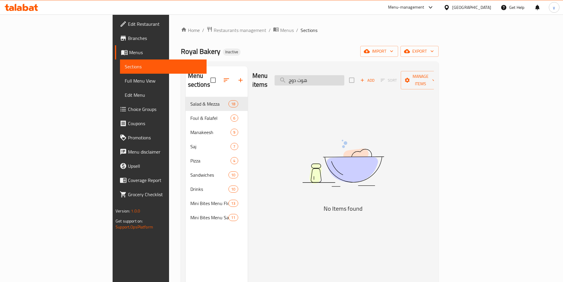
click at [344, 76] on input "هوت دوج" at bounding box center [309, 80] width 70 height 10
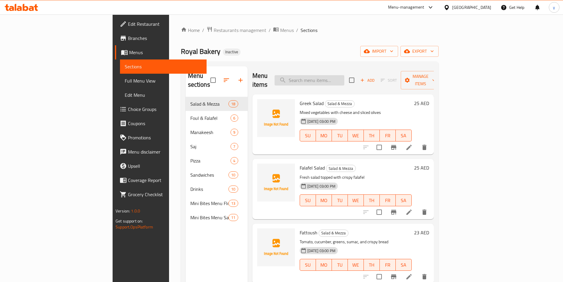
click at [344, 77] on input "search" at bounding box center [309, 80] width 70 height 10
paste input "Cheese with Choice"
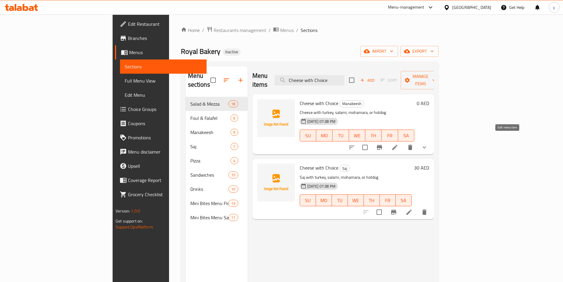
type input "Cheese with Choice"
click at [398, 144] on icon at bounding box center [394, 147] width 7 height 7
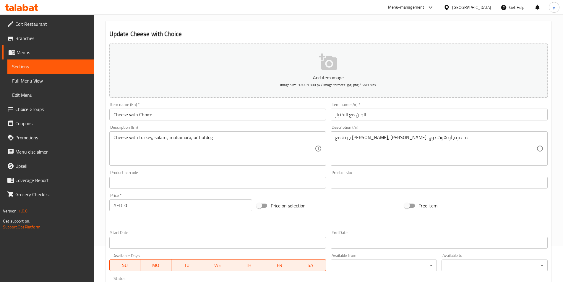
scroll to position [22, 0]
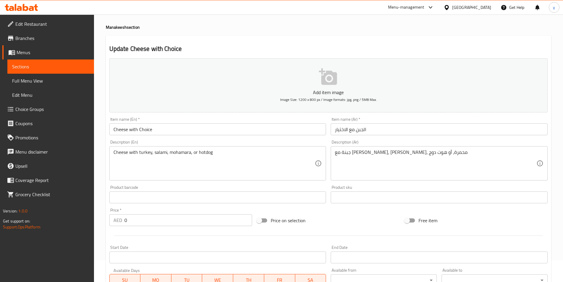
click at [278, 131] on input "Cheese with Choice" at bounding box center [217, 129] width 217 height 12
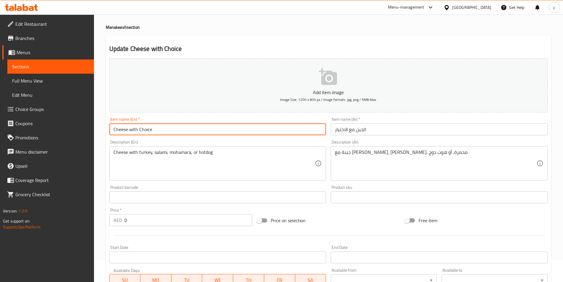
click at [278, 131] on input "Cheese with Choice" at bounding box center [217, 129] width 217 height 12
click at [154, 129] on input "Cheese with Choice" at bounding box center [217, 129] width 217 height 12
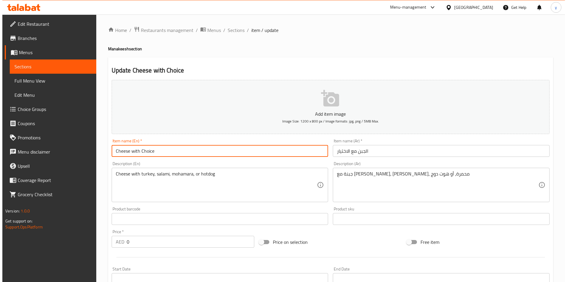
scroll to position [169, 0]
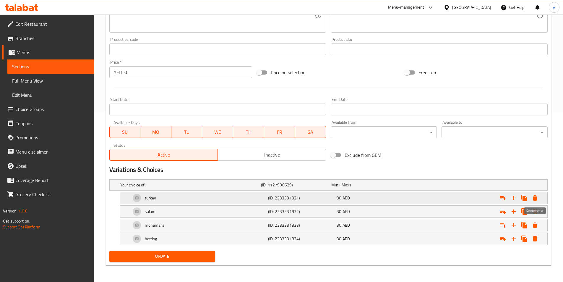
click at [536, 196] on icon "Expand" at bounding box center [534, 197] width 7 height 7
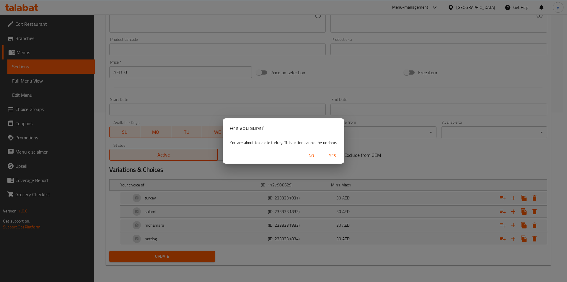
click at [336, 157] on span "Yes" at bounding box center [333, 155] width 14 height 7
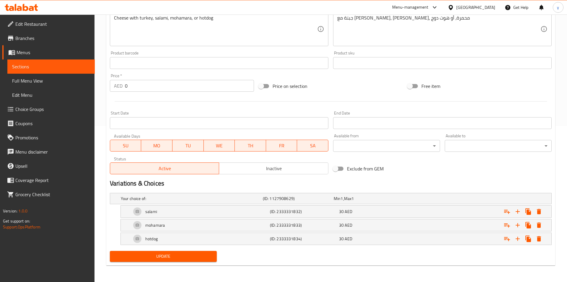
scroll to position [156, 0]
click at [537, 208] on icon "Expand" at bounding box center [534, 211] width 7 height 7
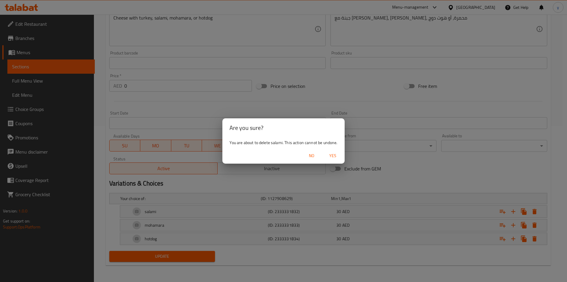
drag, startPoint x: 333, startPoint y: 155, endPoint x: 417, endPoint y: 173, distance: 85.6
click at [334, 155] on span "Yes" at bounding box center [333, 155] width 14 height 7
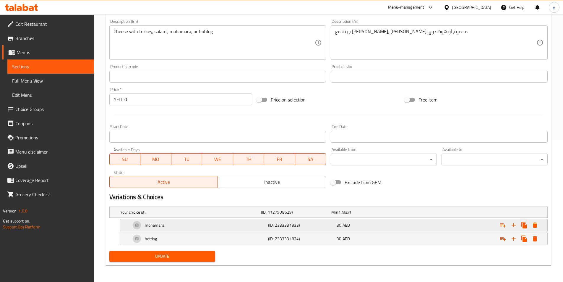
click at [537, 223] on icon "Expand" at bounding box center [534, 224] width 7 height 7
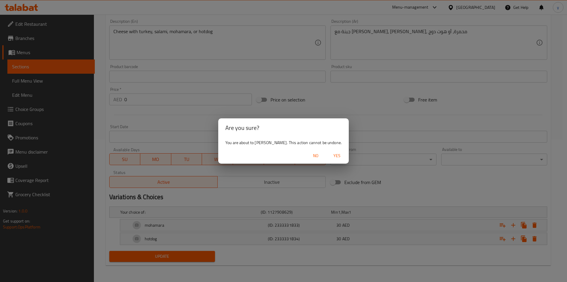
click at [340, 156] on span "Yes" at bounding box center [337, 155] width 14 height 7
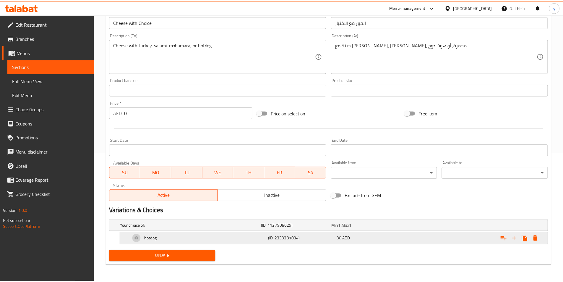
scroll to position [128, 0]
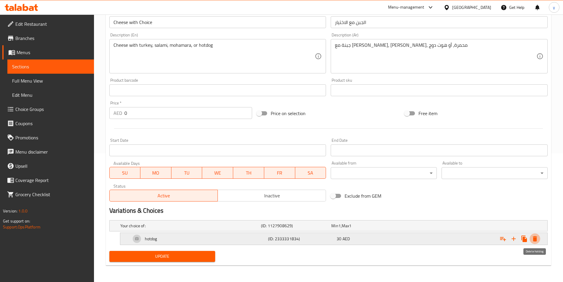
click at [539, 239] on button "Expand" at bounding box center [534, 238] width 11 height 11
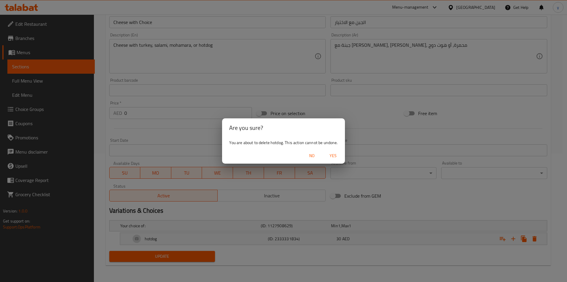
click at [334, 159] on span "Yes" at bounding box center [333, 155] width 14 height 7
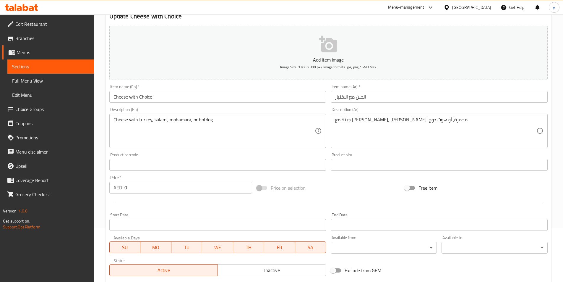
scroll to position [0, 0]
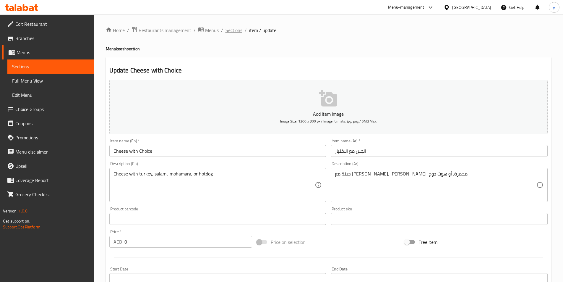
click at [234, 33] on span "Sections" at bounding box center [233, 30] width 17 height 7
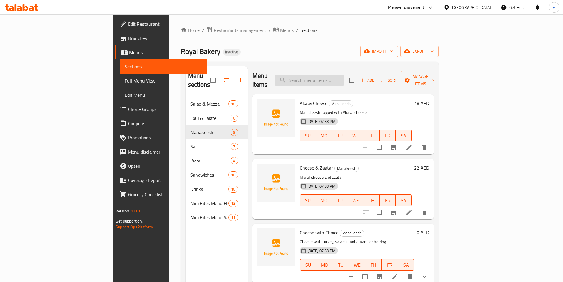
click at [344, 79] on input "search" at bounding box center [309, 80] width 70 height 10
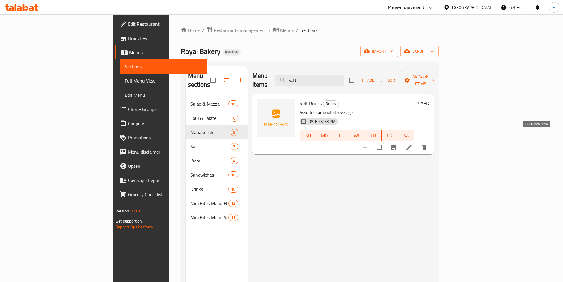
click at [426, 144] on icon "delete" at bounding box center [424, 146] width 4 height 5
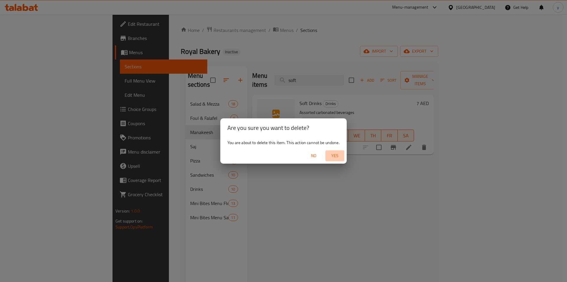
click at [334, 155] on span "Yes" at bounding box center [335, 155] width 14 height 7
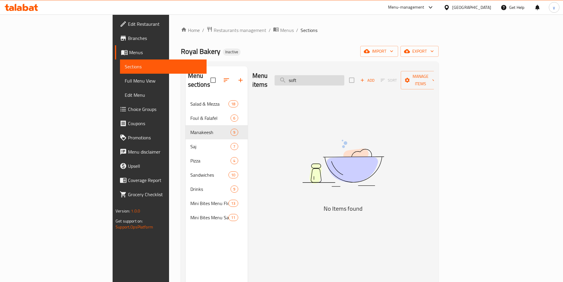
drag, startPoint x: 359, startPoint y: 71, endPoint x: 357, endPoint y: 77, distance: 6.6
click at [344, 75] on input "soft" at bounding box center [309, 80] width 70 height 10
click at [344, 79] on input "soft" at bounding box center [309, 80] width 70 height 10
paste input "the menu not merjed on portal to the choise group so i coudent add chooises for…"
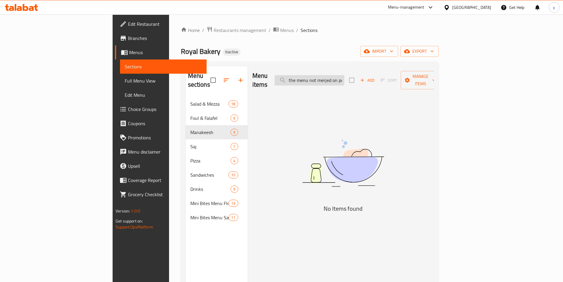
click at [344, 77] on input "the menu not merjed on portal to the choise group so i coudent add choo" at bounding box center [309, 80] width 70 height 10
paste input "Cheese with Choice"
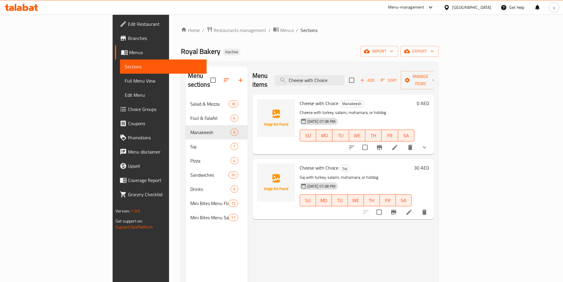
type input "Cheese with Choice"
click at [434, 53] on span "export" at bounding box center [419, 51] width 29 height 7
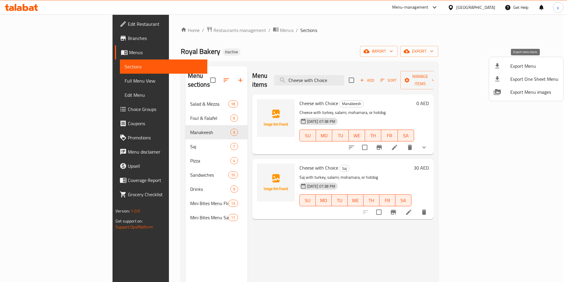
click at [526, 67] on span "Export Menu" at bounding box center [534, 65] width 48 height 7
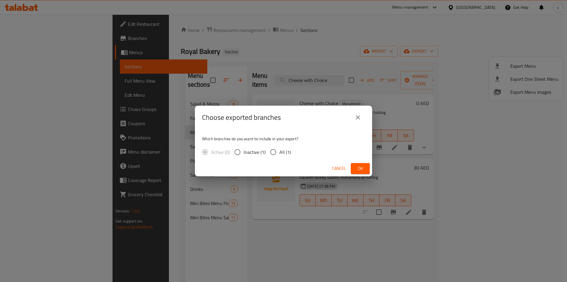
click at [280, 150] on span "All (1)" at bounding box center [285, 151] width 12 height 7
click at [279, 150] on input "All (1)" at bounding box center [273, 152] width 12 height 12
radio input "true"
click at [362, 169] on span "Ok" at bounding box center [360, 168] width 9 height 7
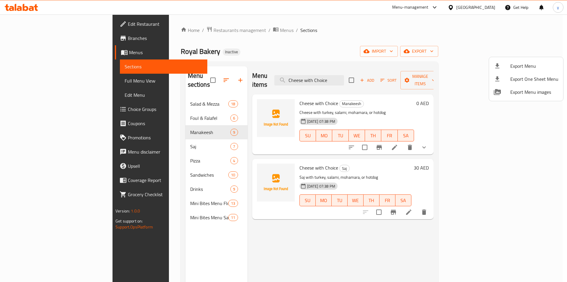
click at [38, 77] on div at bounding box center [283, 141] width 567 height 282
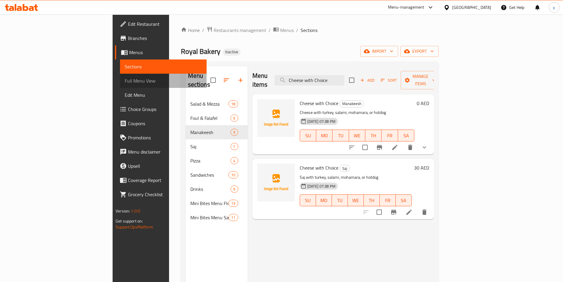
click at [125, 81] on span "Full Menu View" at bounding box center [163, 80] width 77 height 7
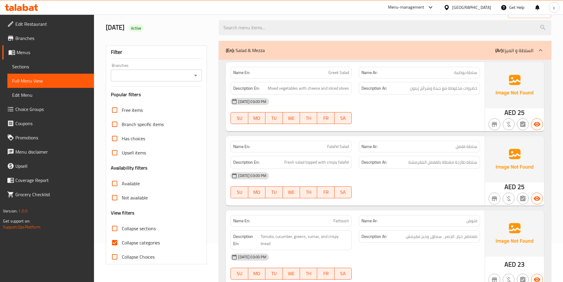
scroll to position [118, 0]
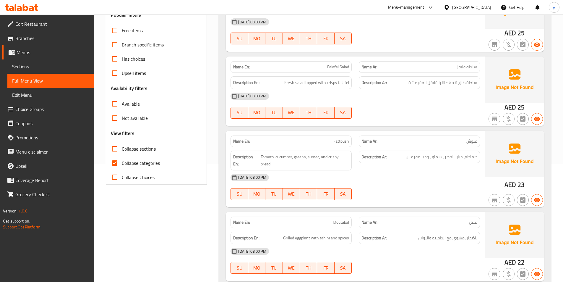
click at [122, 161] on span "Collapse categories" at bounding box center [141, 162] width 38 height 7
click at [122, 161] on input "Collapse categories" at bounding box center [115, 163] width 14 height 14
checkbox input "false"
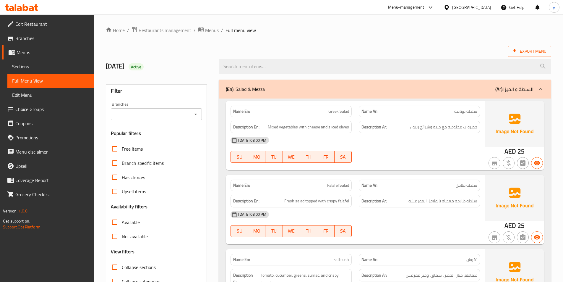
click at [334, 89] on div "(En): Salad & Mezza (Ar): السلطة و الميزا" at bounding box center [380, 88] width 308 height 7
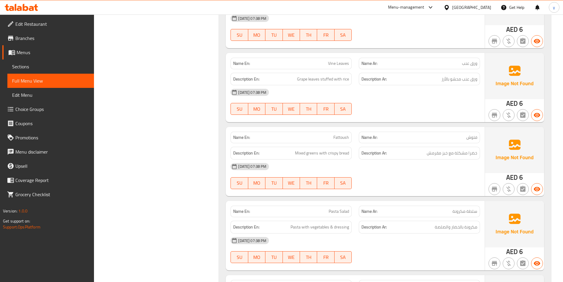
scroll to position [5579, 0]
